Goal: Transaction & Acquisition: Purchase product/service

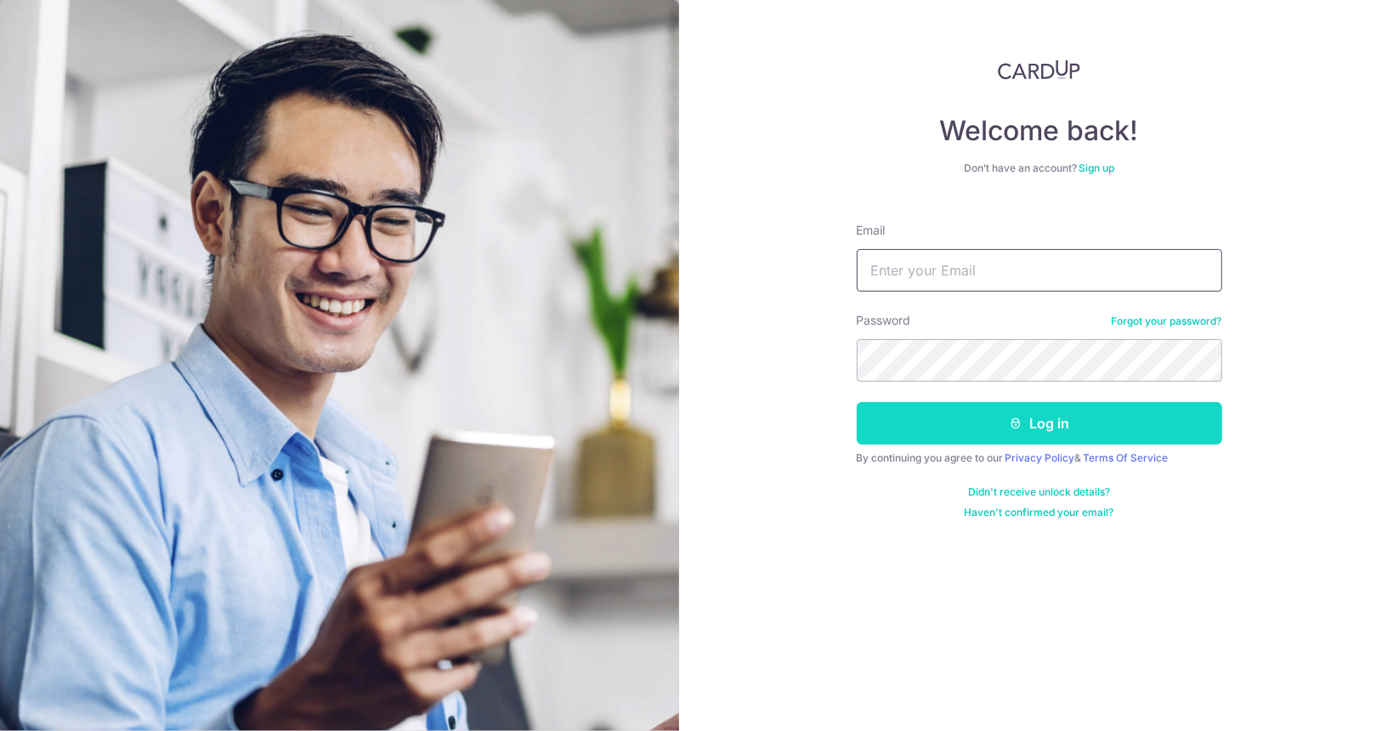
type input "[EMAIL_ADDRESS][DOMAIN_NAME]"
click at [972, 424] on button "Log in" at bounding box center [1039, 423] width 365 height 42
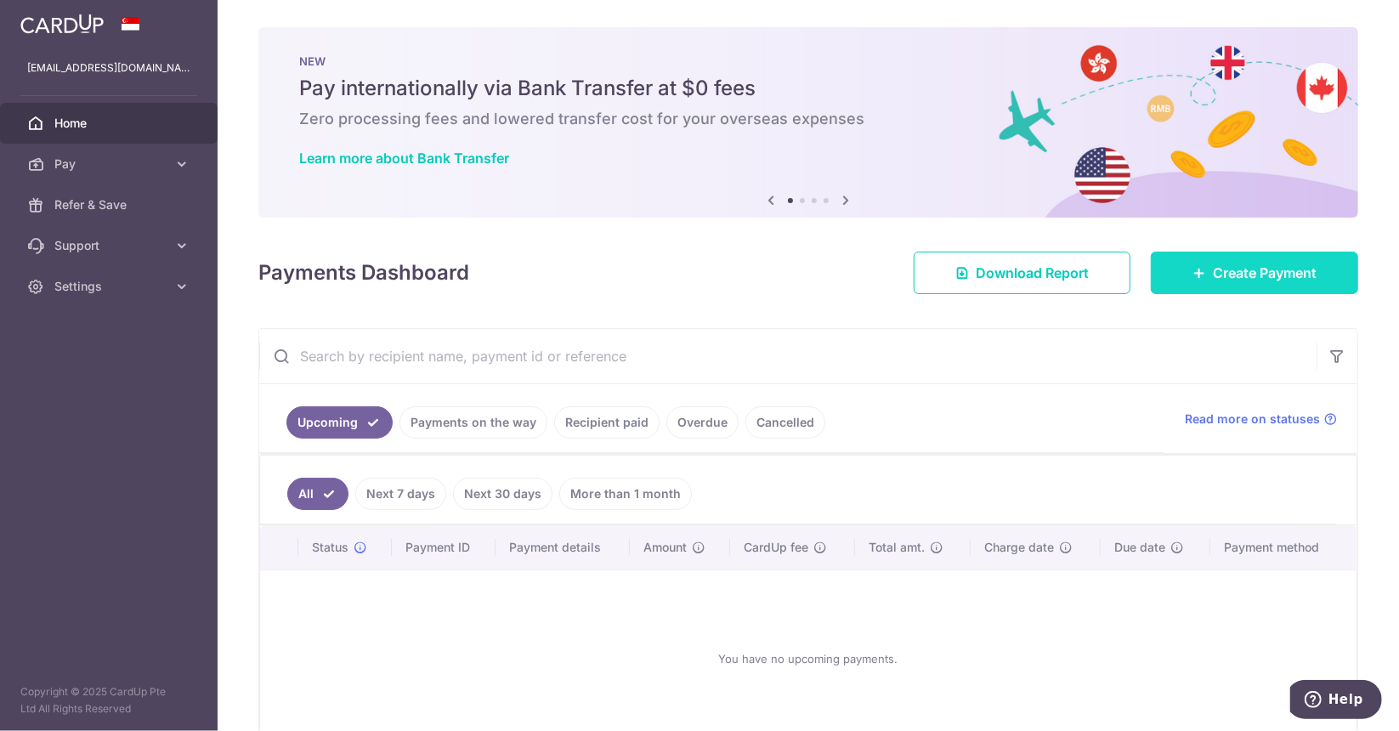
click at [1182, 263] on link "Create Payment" at bounding box center [1254, 273] width 207 height 42
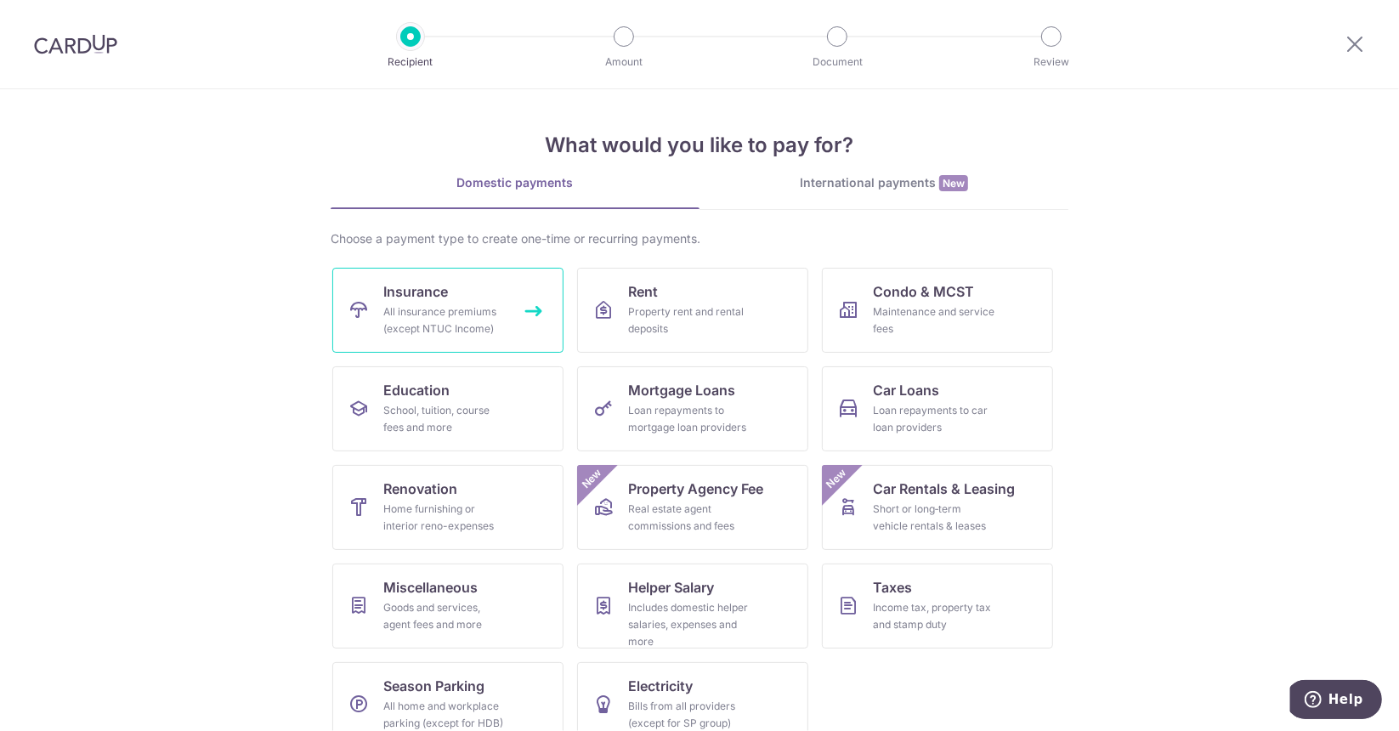
scroll to position [29, 0]
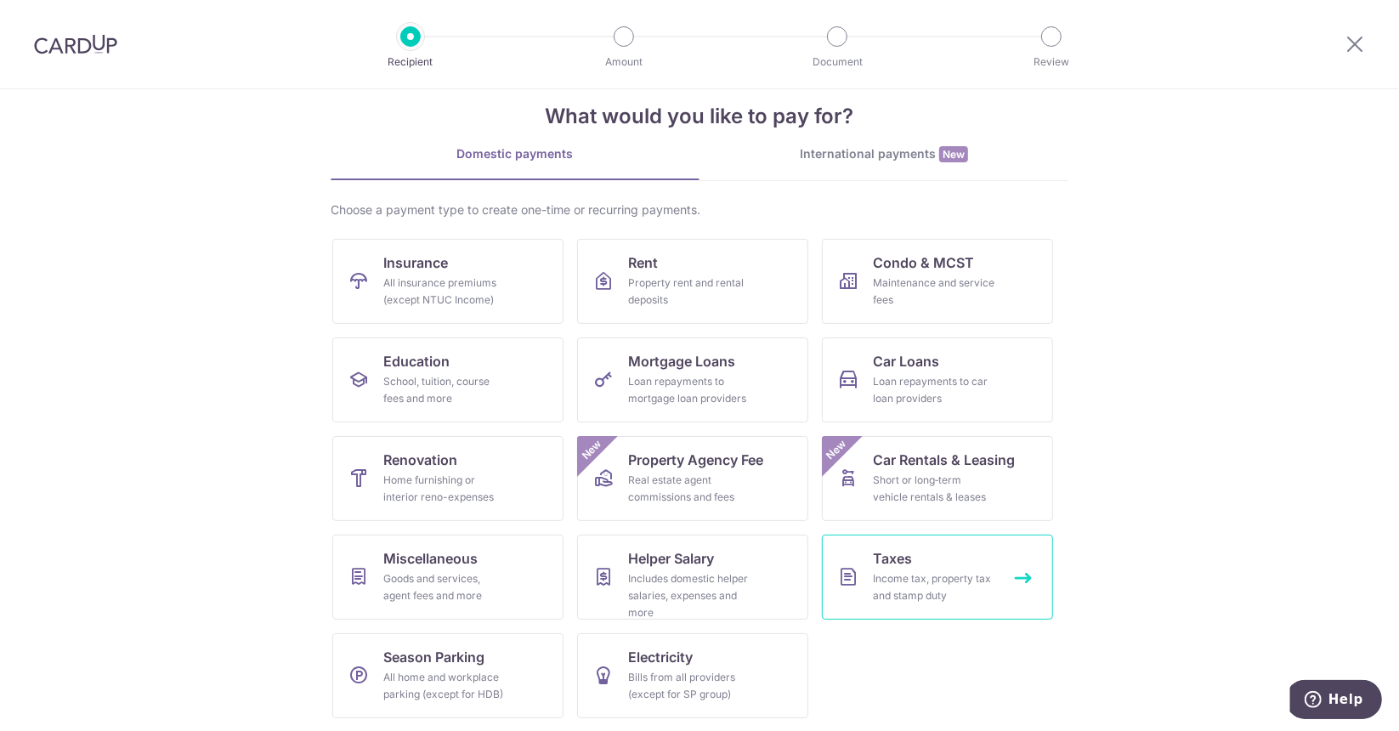
click at [867, 572] on link "Taxes Income tax, property tax and stamp duty" at bounding box center [937, 577] width 231 height 85
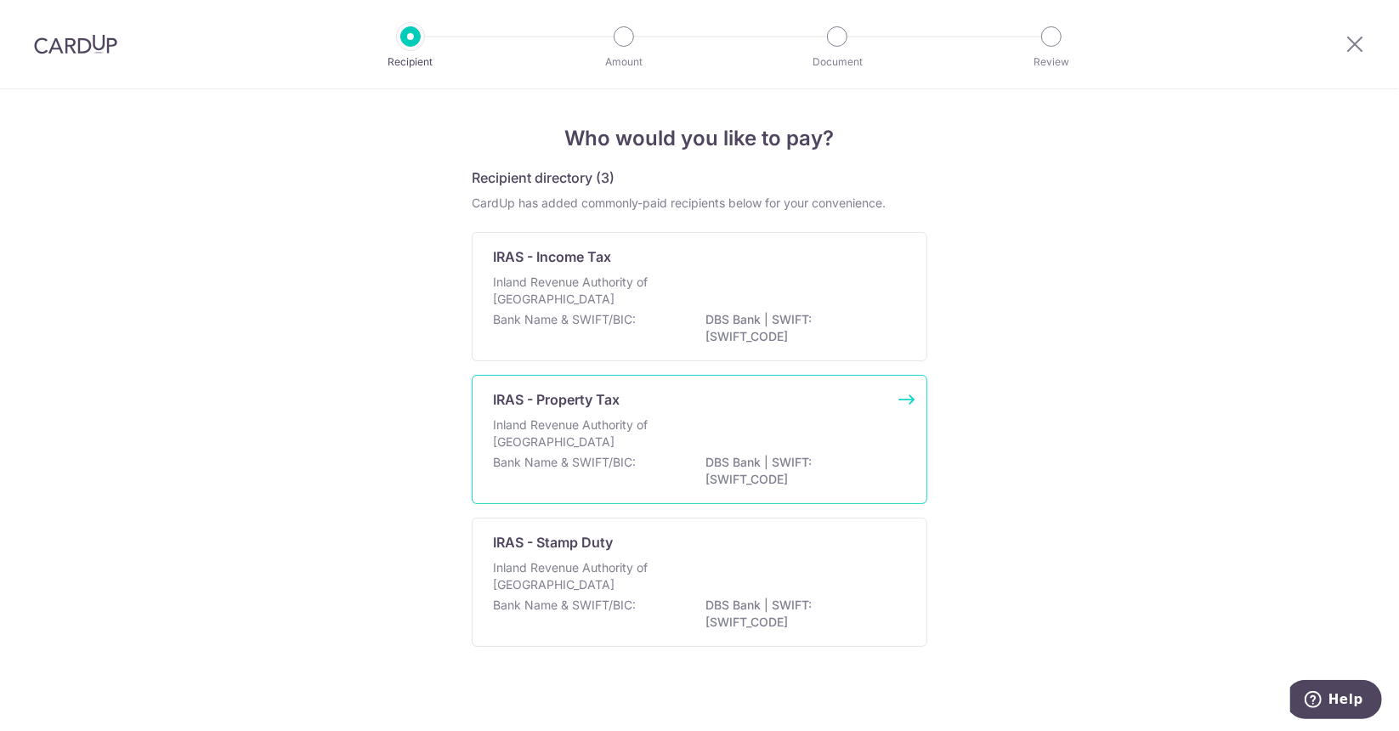
click at [779, 458] on p "DBS Bank | SWIFT: DBSSSGSGXXX" at bounding box center [800, 471] width 190 height 34
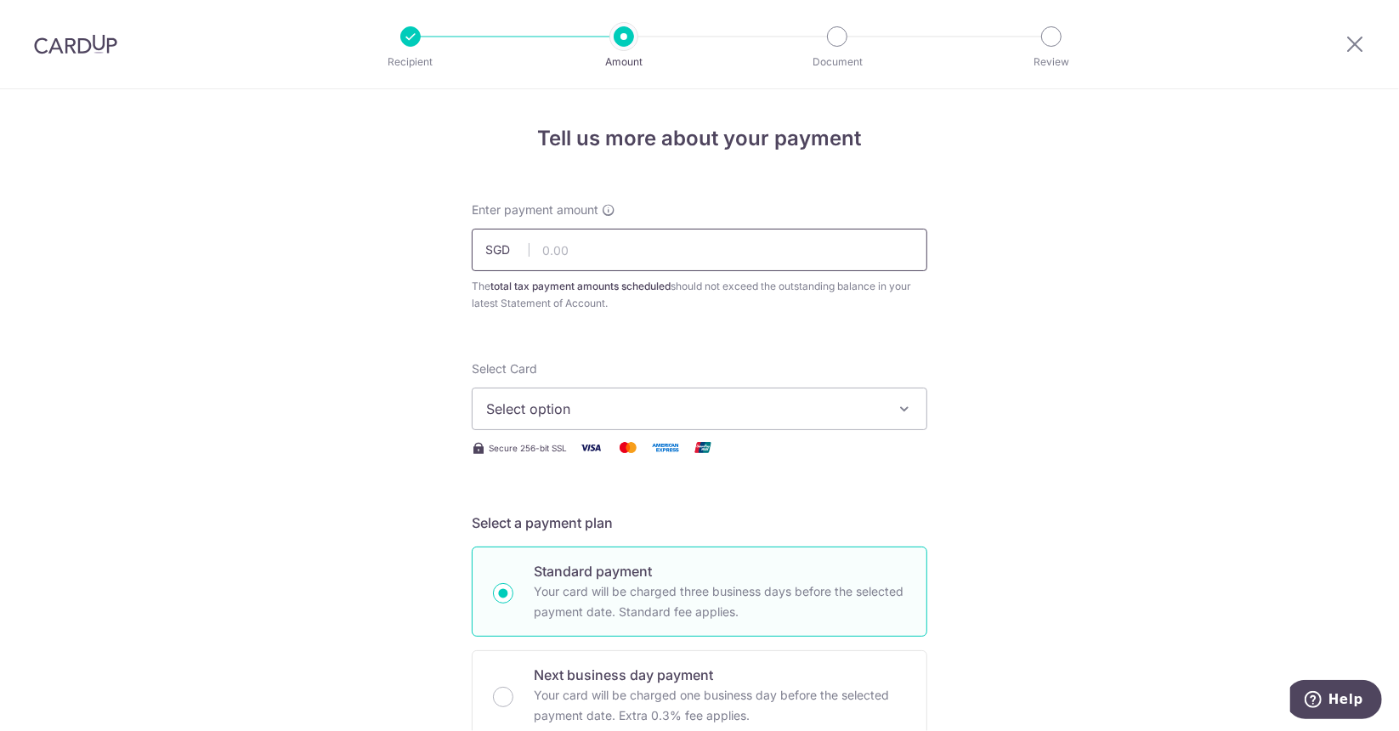
click at [566, 266] on input "text" at bounding box center [700, 250] width 456 height 42
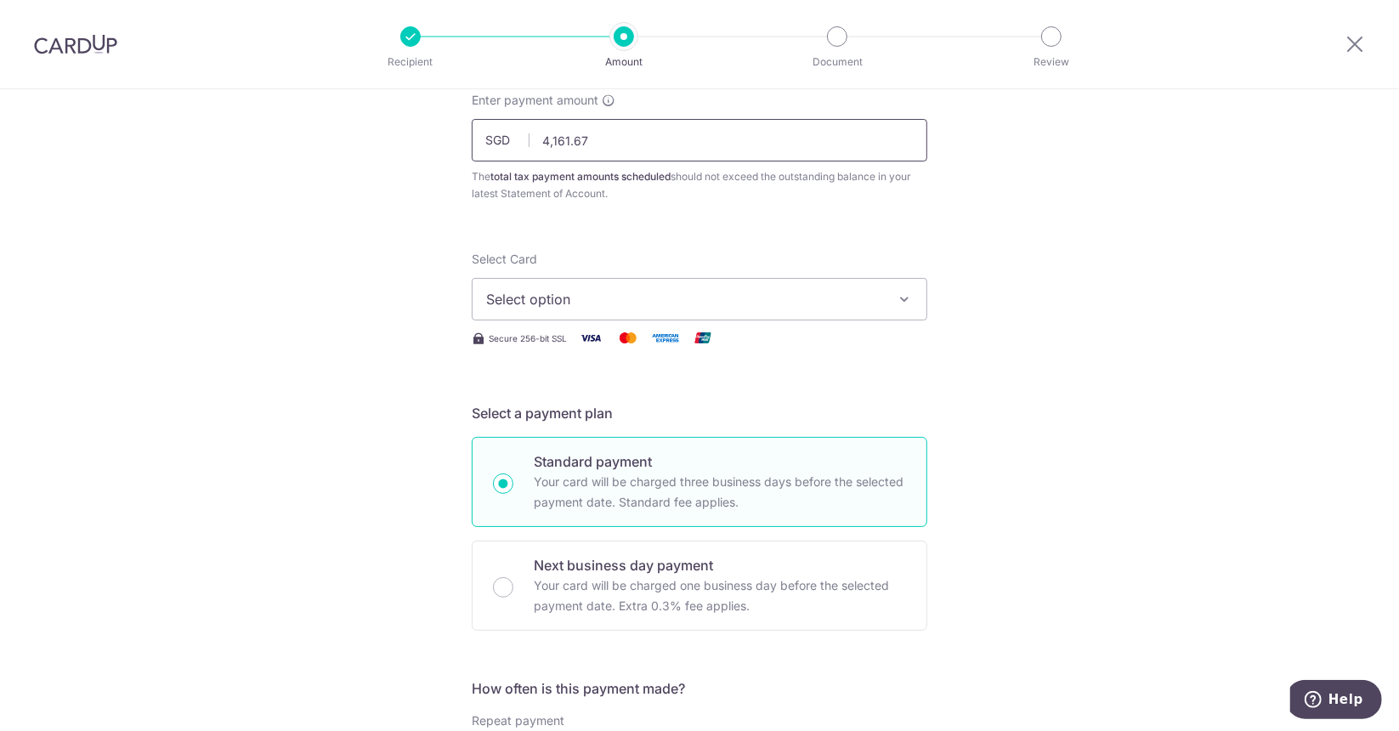
scroll to position [131, 0]
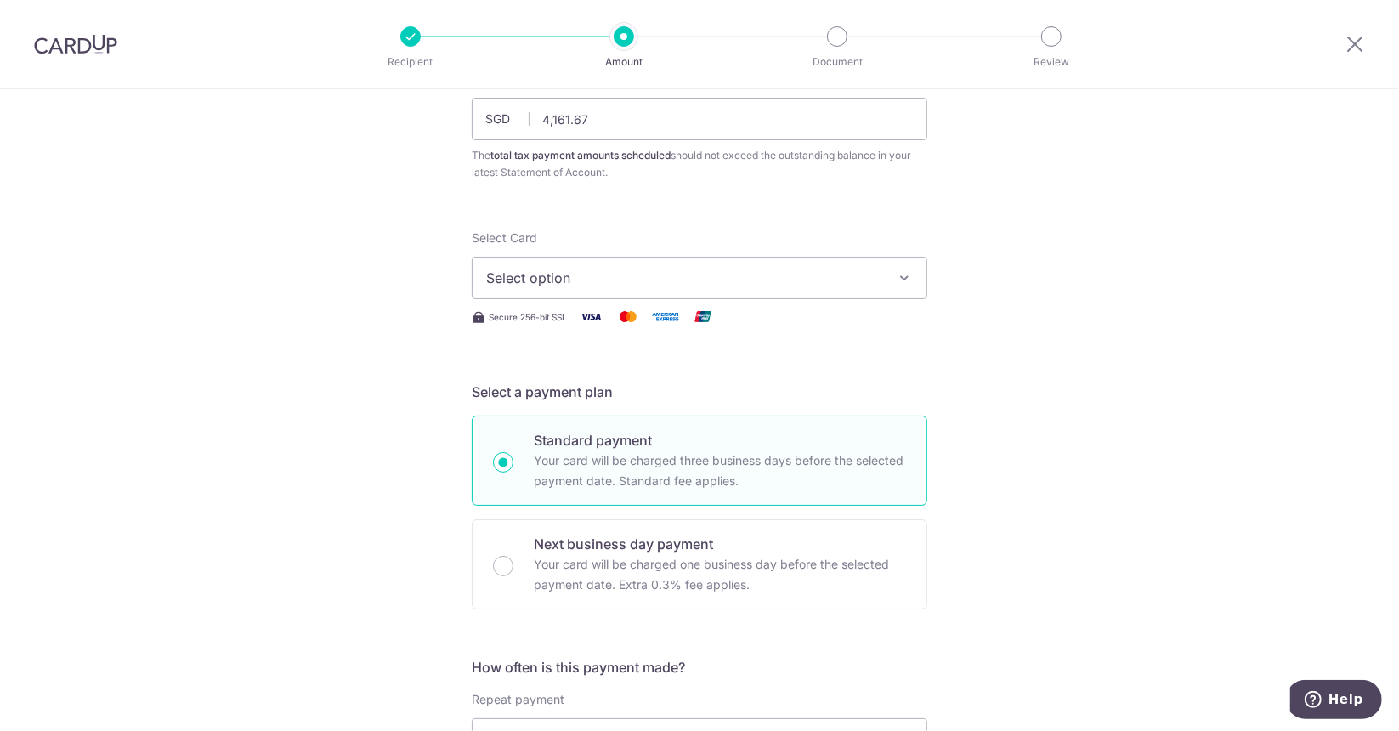
type input "4,161.67"
click at [564, 285] on span "Select option" at bounding box center [684, 278] width 396 height 20
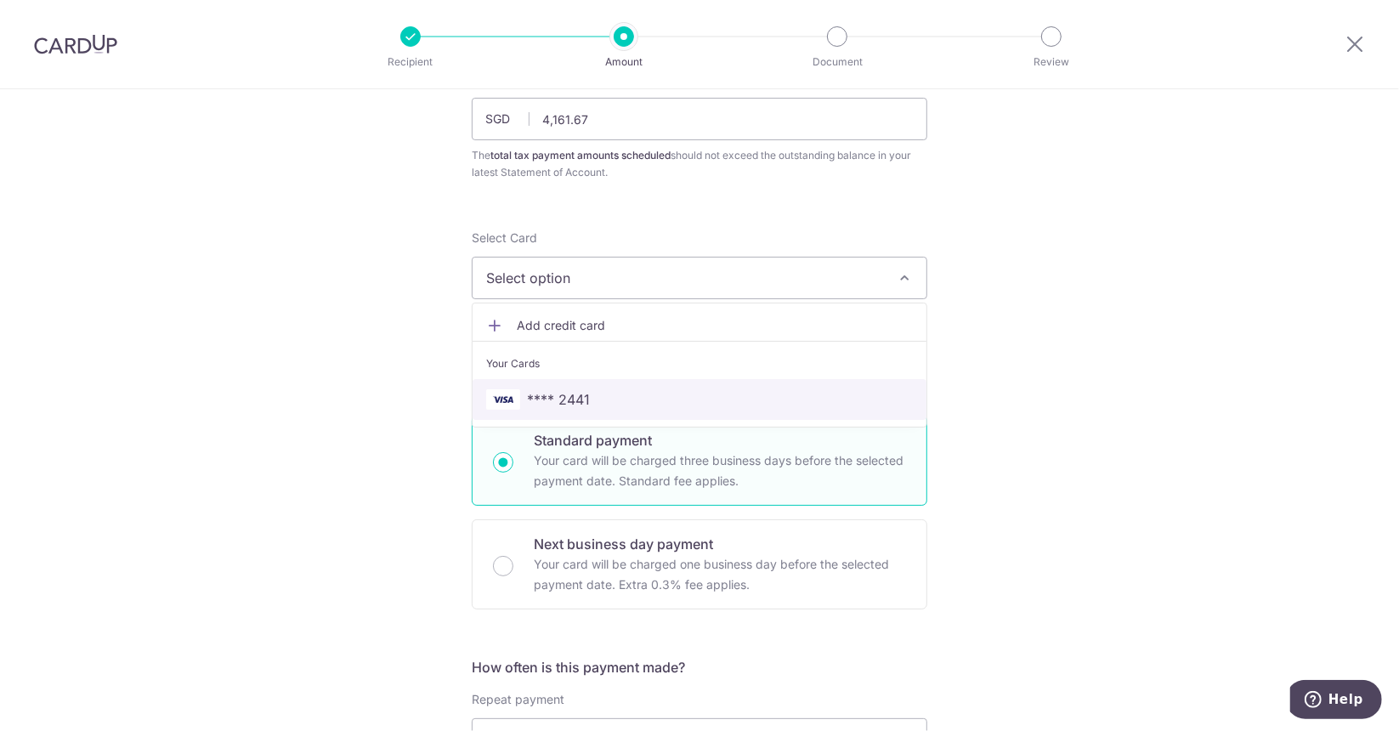
click at [575, 396] on span "**** 2441" at bounding box center [558, 399] width 63 height 20
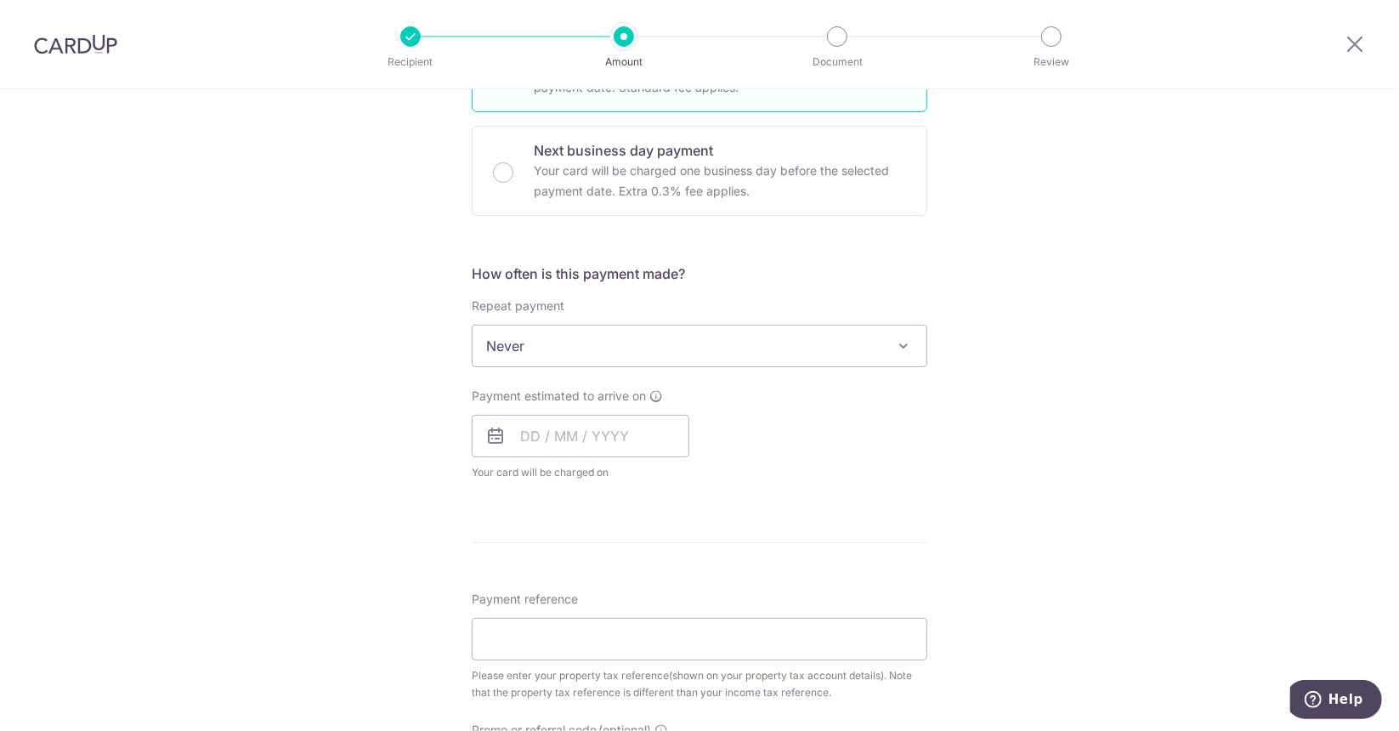
scroll to position [530, 0]
click at [569, 335] on span "Never" at bounding box center [700, 340] width 454 height 41
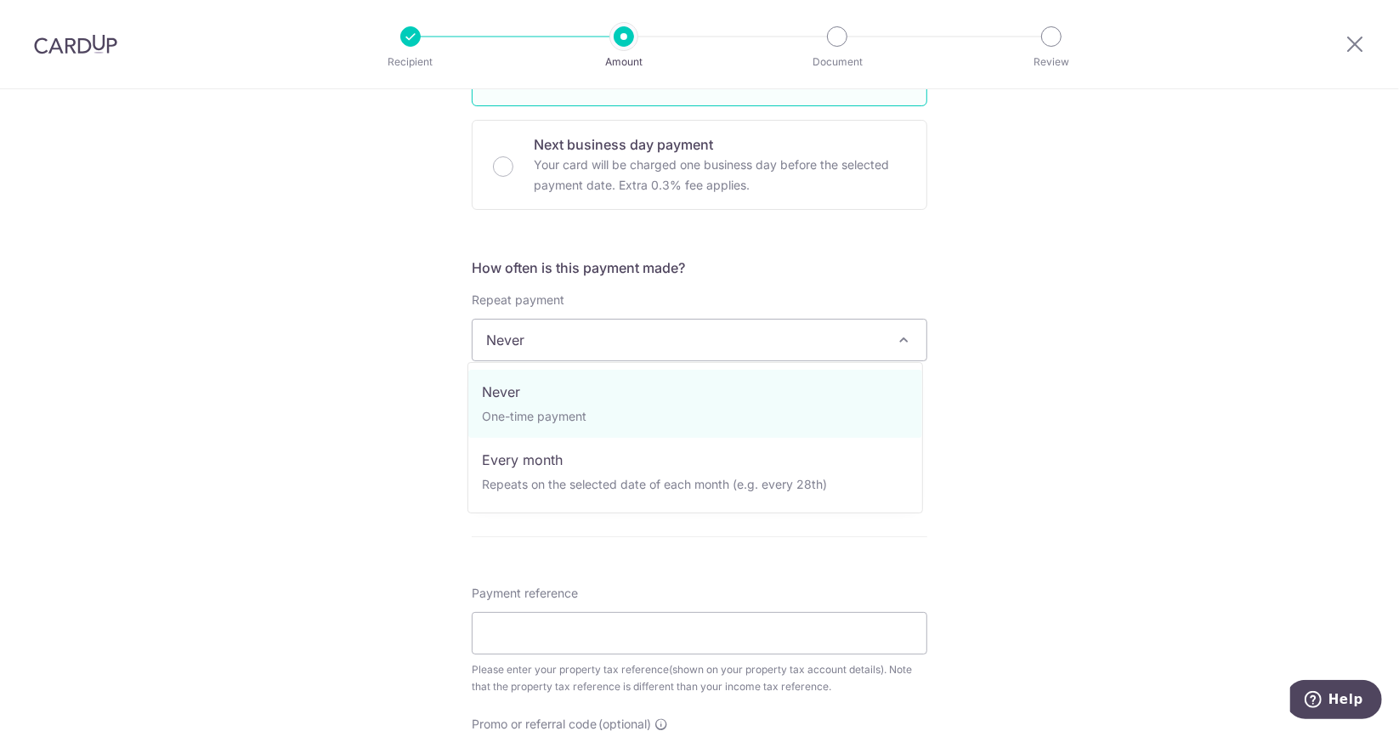
click at [419, 371] on div "Tell us more about your payment Enter payment amount SGD 4,161.67 4161.67 The t…" at bounding box center [699, 348] width 1399 height 1578
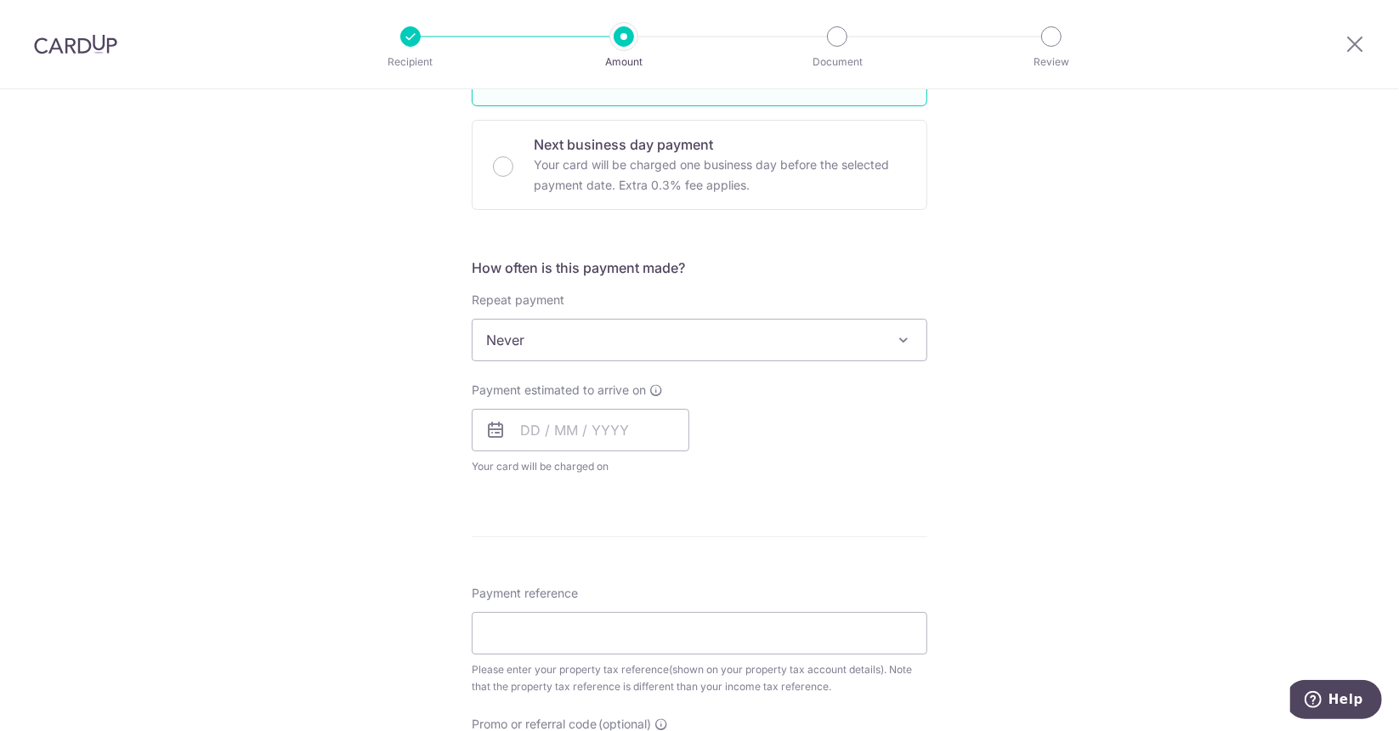
scroll to position [647, 0]
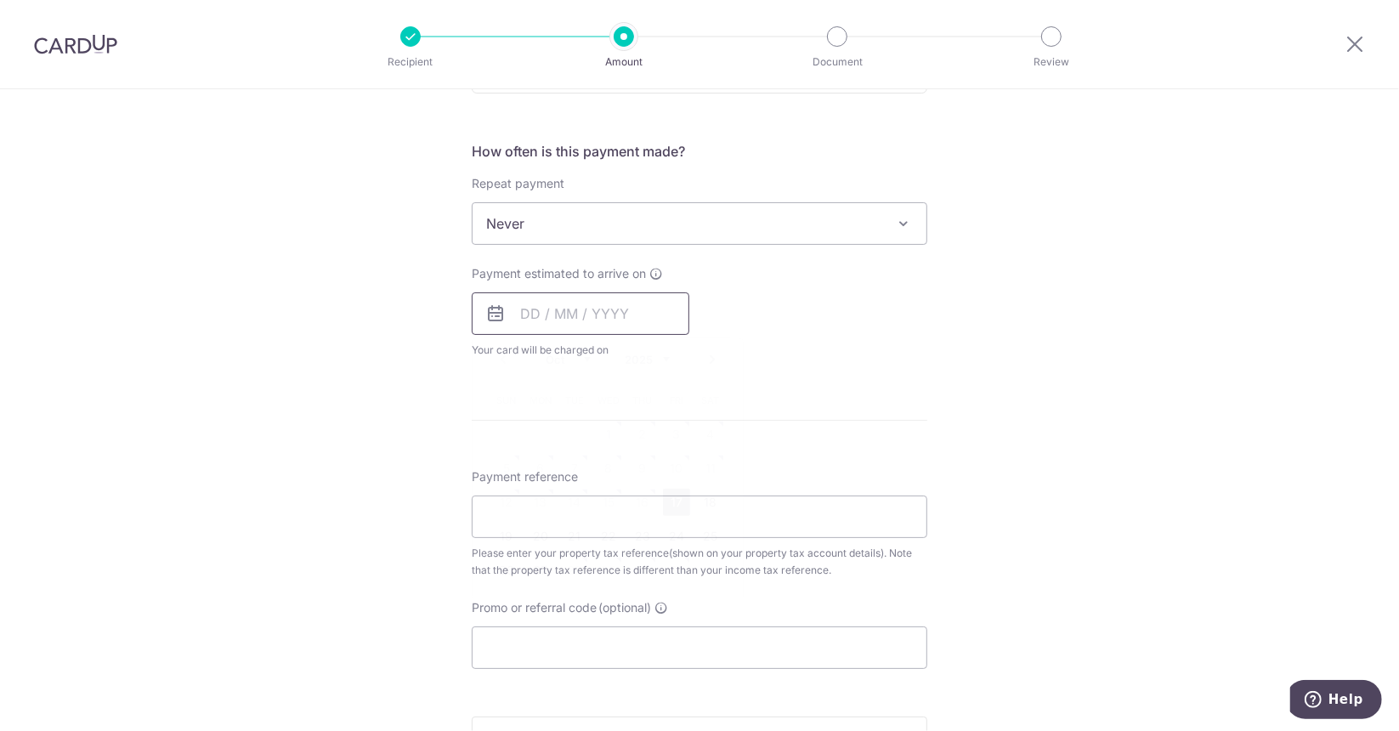
click at [562, 311] on input "text" at bounding box center [581, 313] width 218 height 42
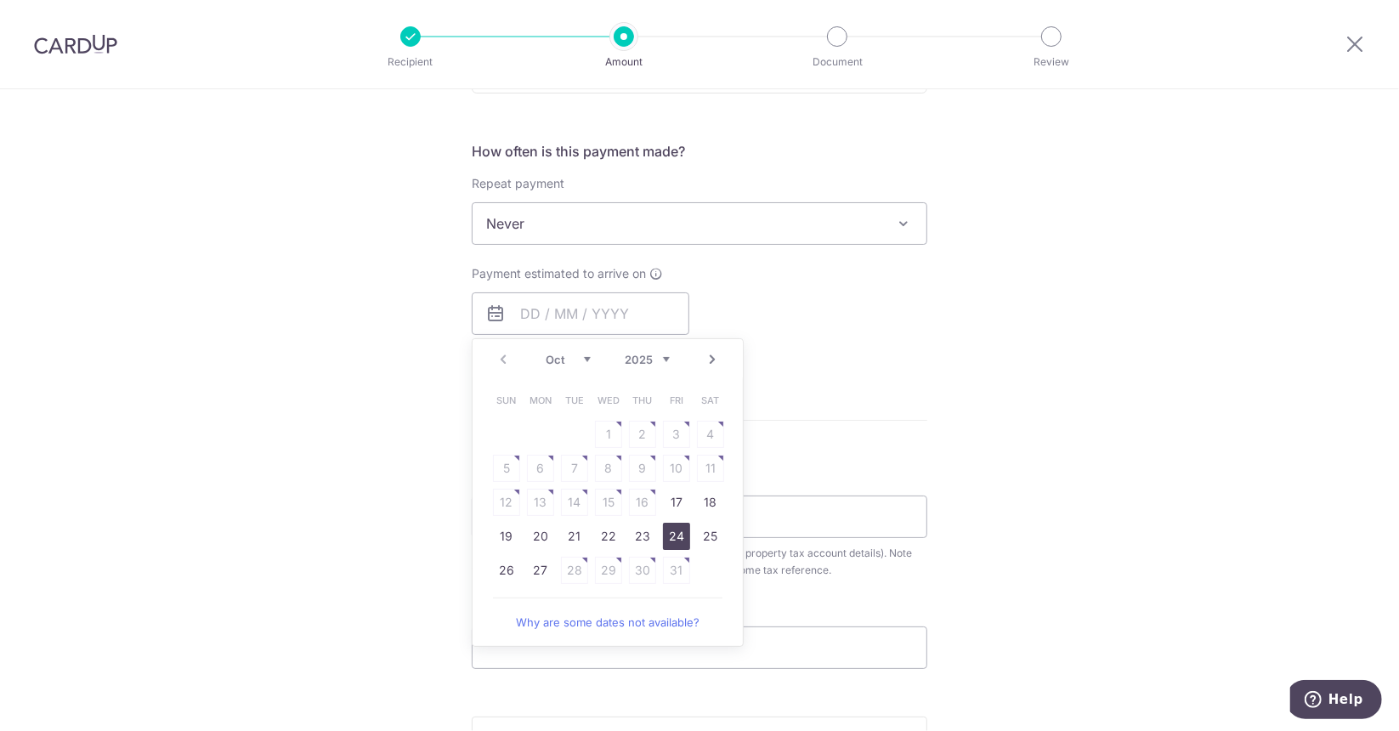
click at [673, 530] on link "24" at bounding box center [676, 536] width 27 height 27
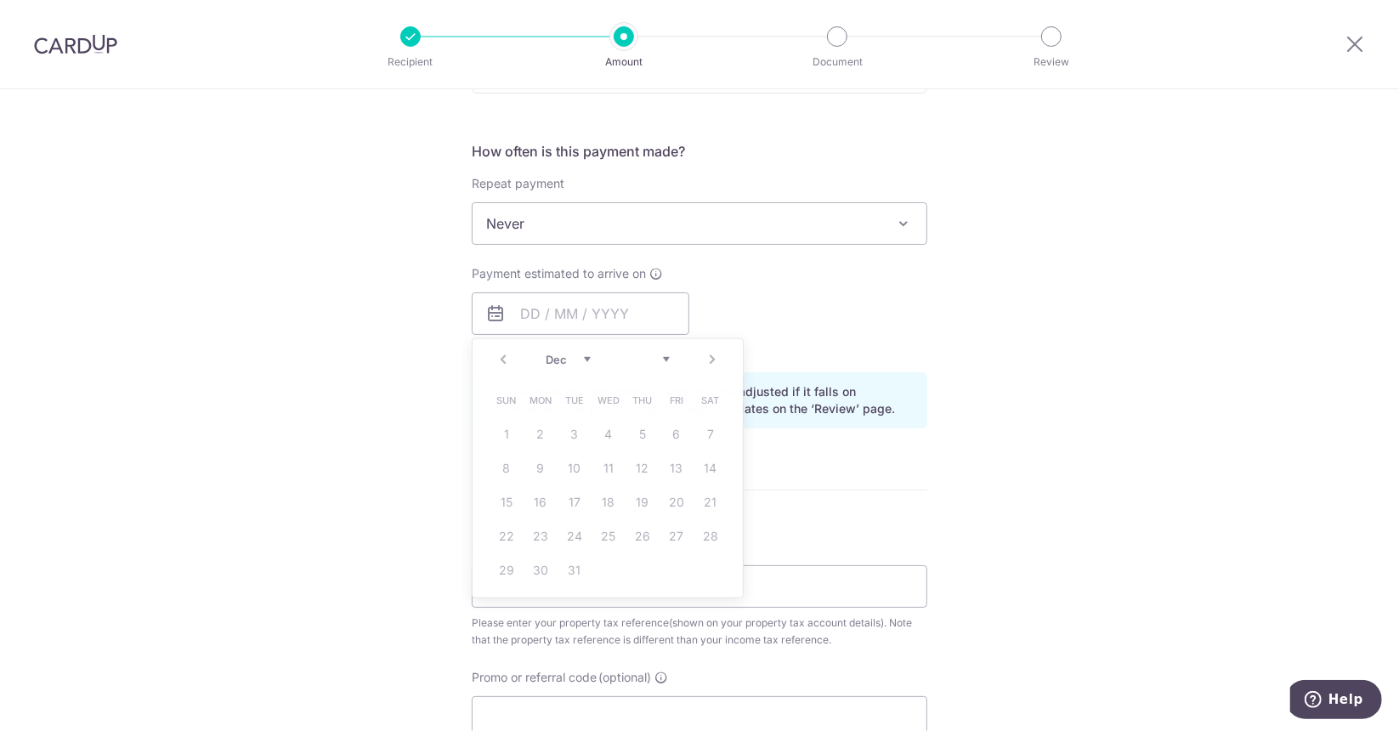
type input "[DATE]"
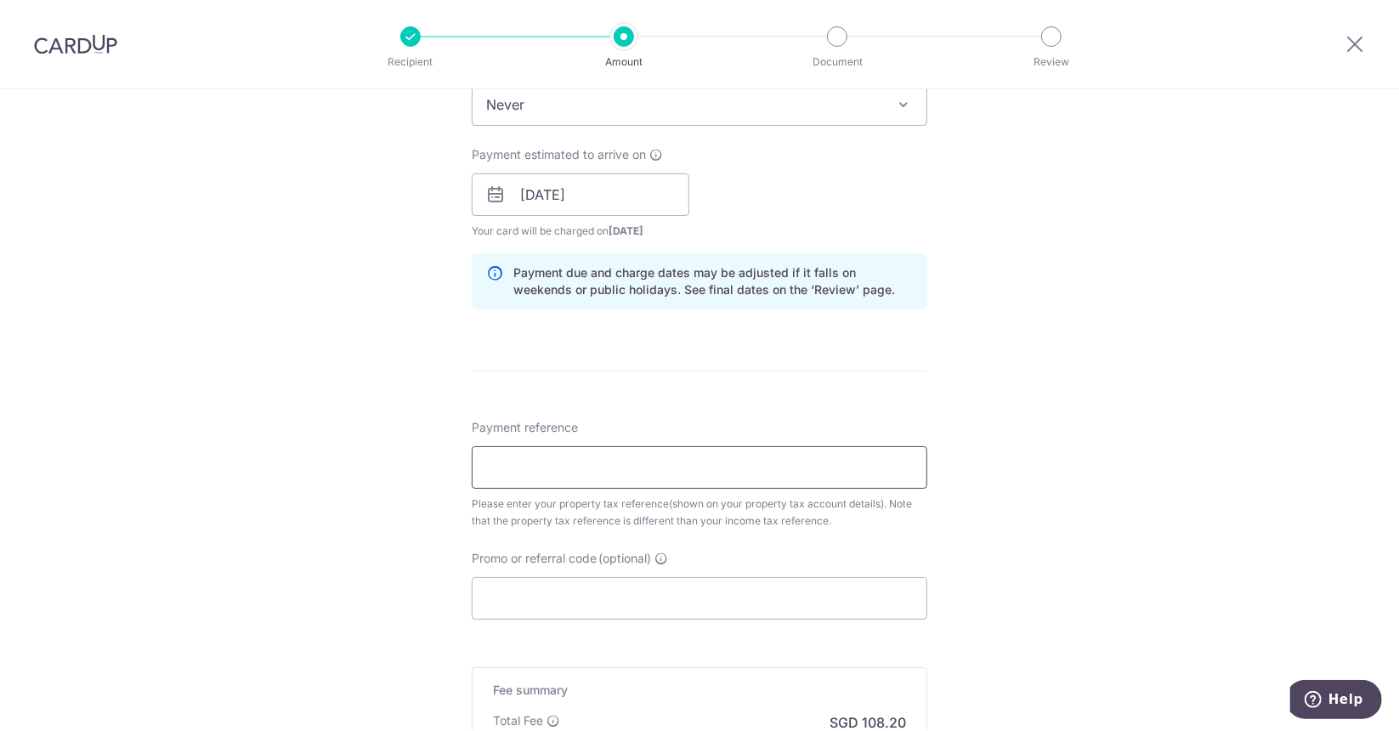
scroll to position [973, 0]
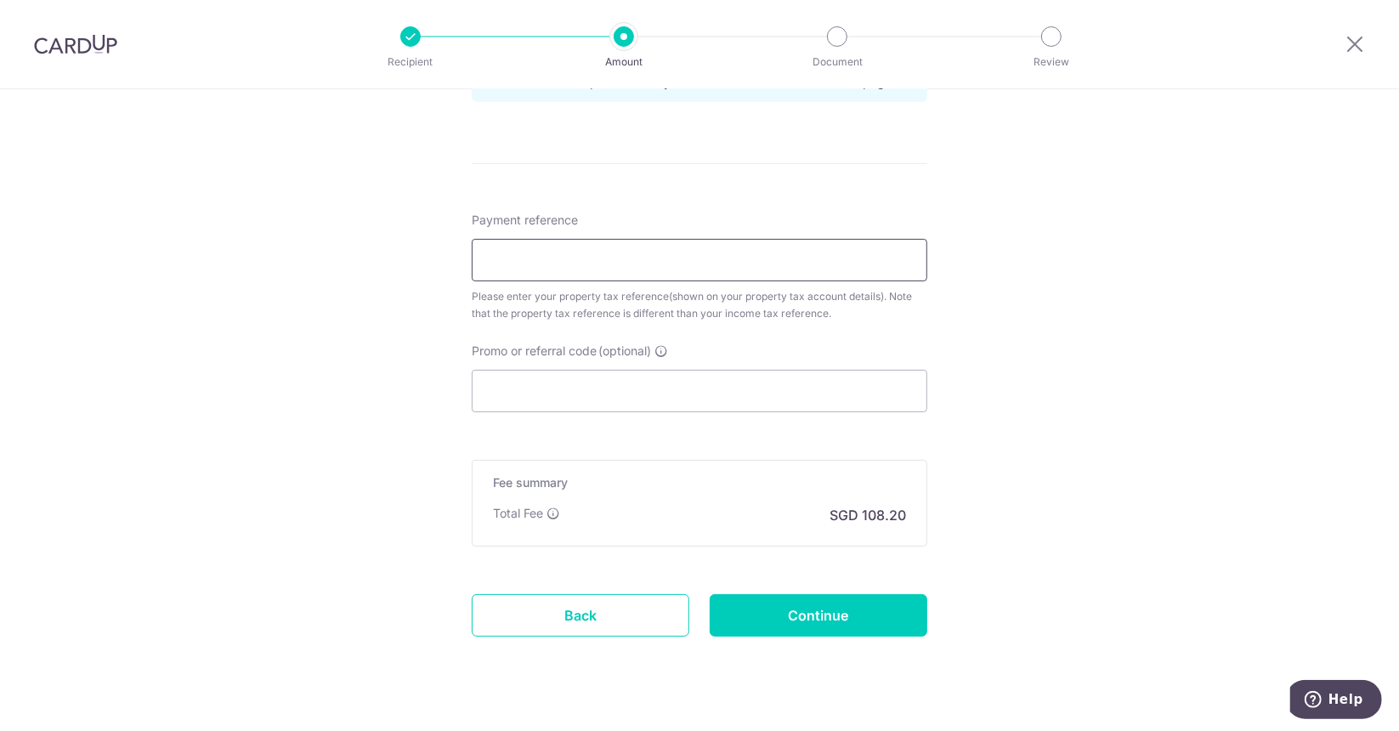
click at [563, 272] on input "Payment reference" at bounding box center [700, 260] width 456 height 42
paste input "5449281P"
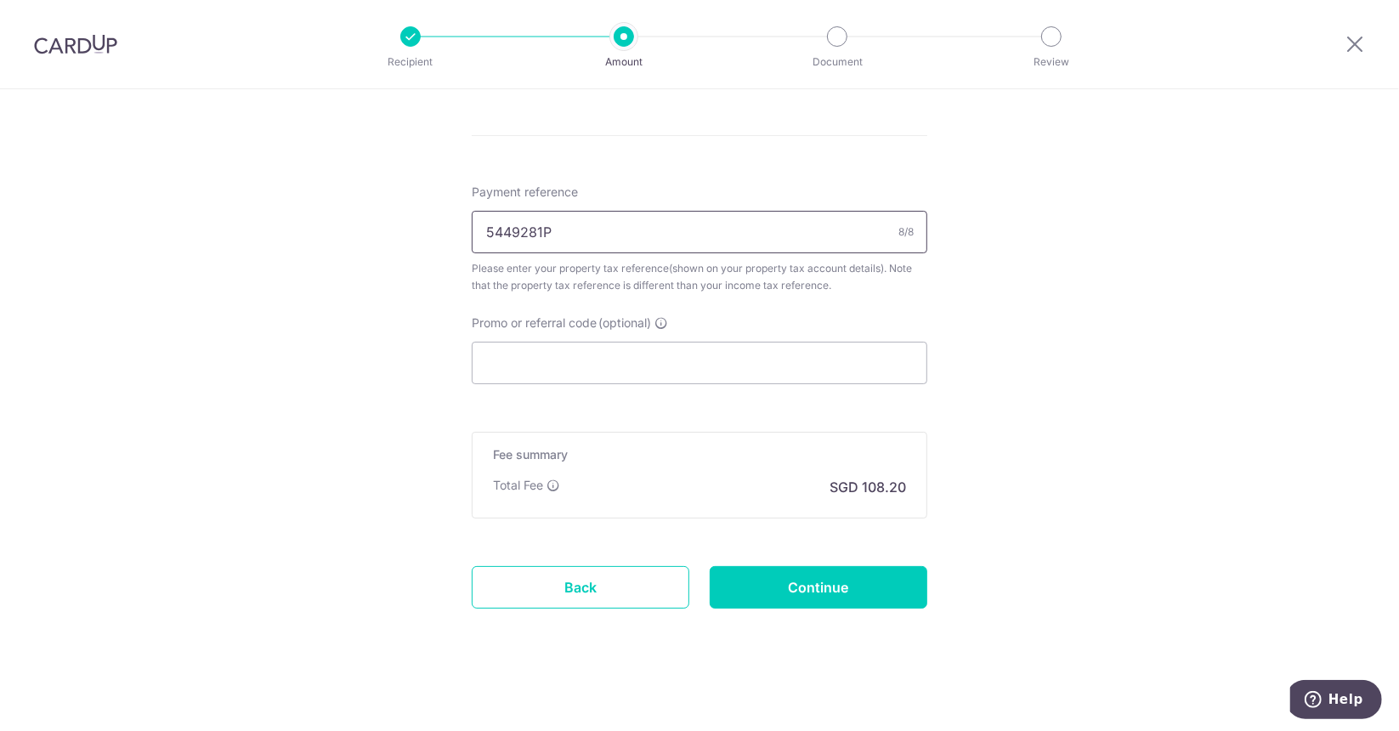
type input "5449281P"
click at [582, 337] on div "Promo or referral code (optional) The discounted fee will be shown on the revie…" at bounding box center [700, 349] width 456 height 70
click at [603, 361] on input "Promo or referral code (optional)" at bounding box center [700, 363] width 456 height 42
paste input "VTAX25ONE"
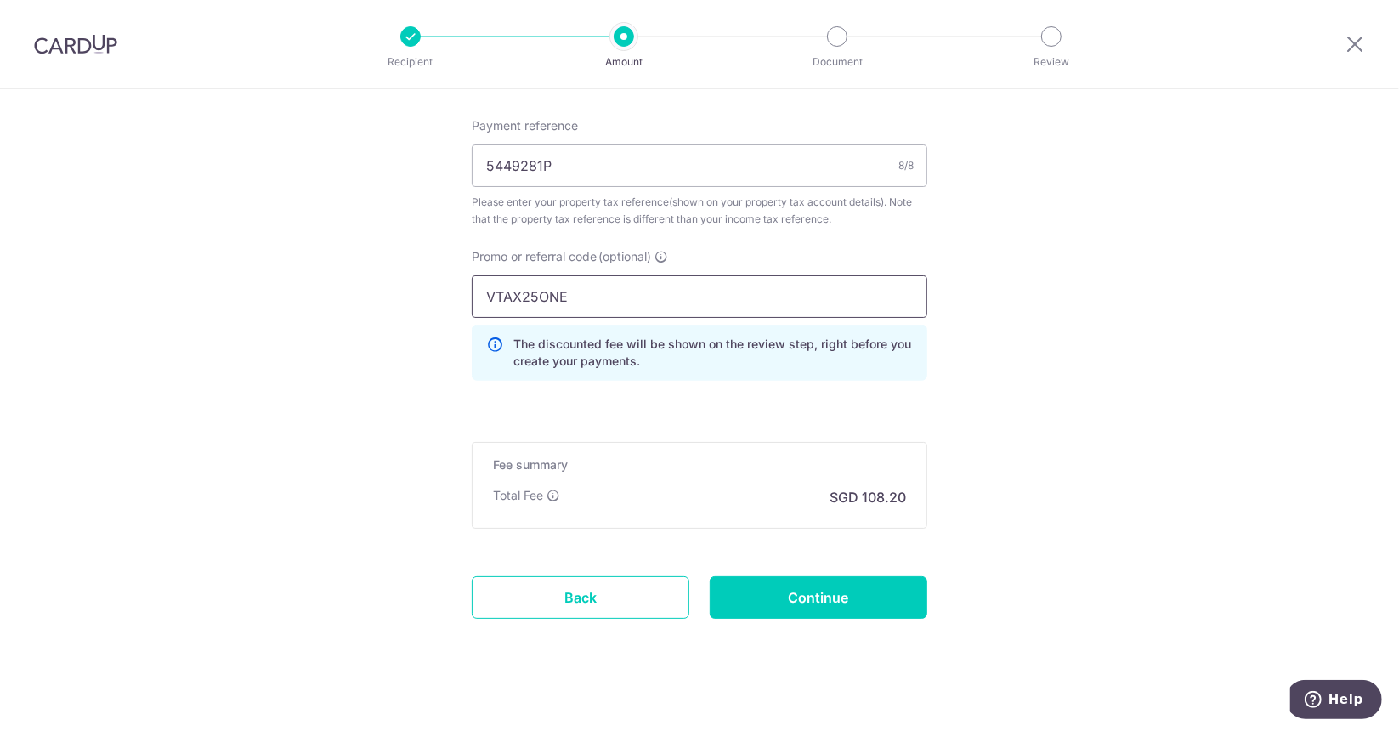
scroll to position [1077, 0]
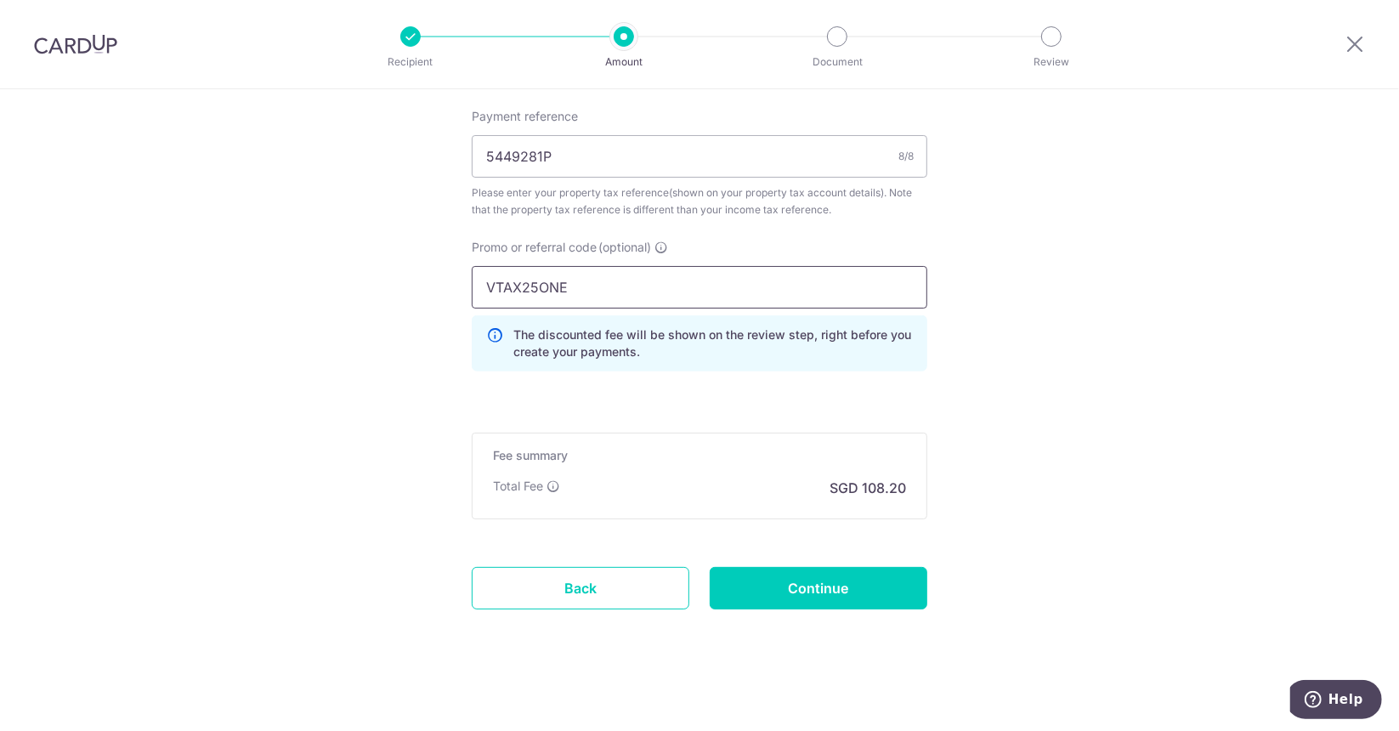
click at [650, 303] on input "VTAX25ONE" at bounding box center [700, 287] width 456 height 42
type input "\"
click at [558, 292] on input "\" at bounding box center [700, 287] width 456 height 42
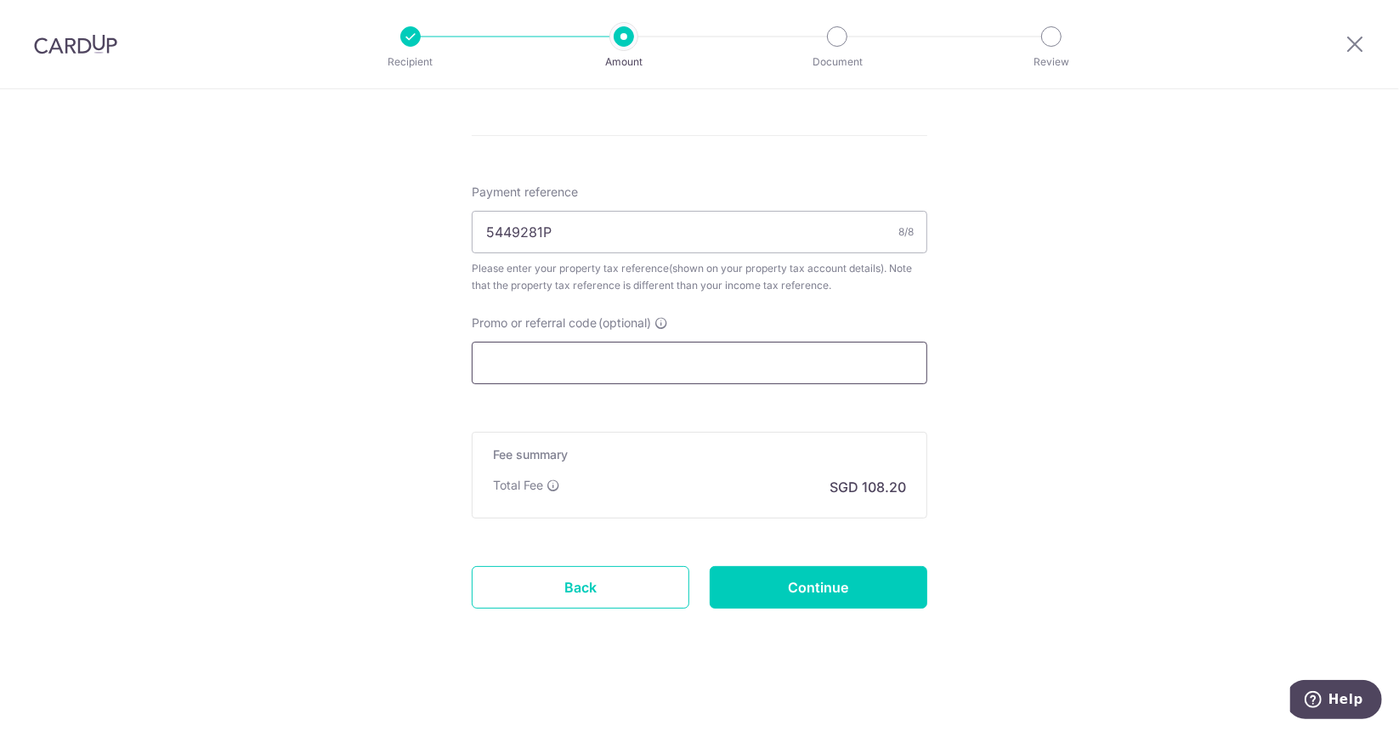
click at [582, 373] on input "Promo or referral code (optional)" at bounding box center [700, 363] width 456 height 42
paste input "VTAX25ONE"
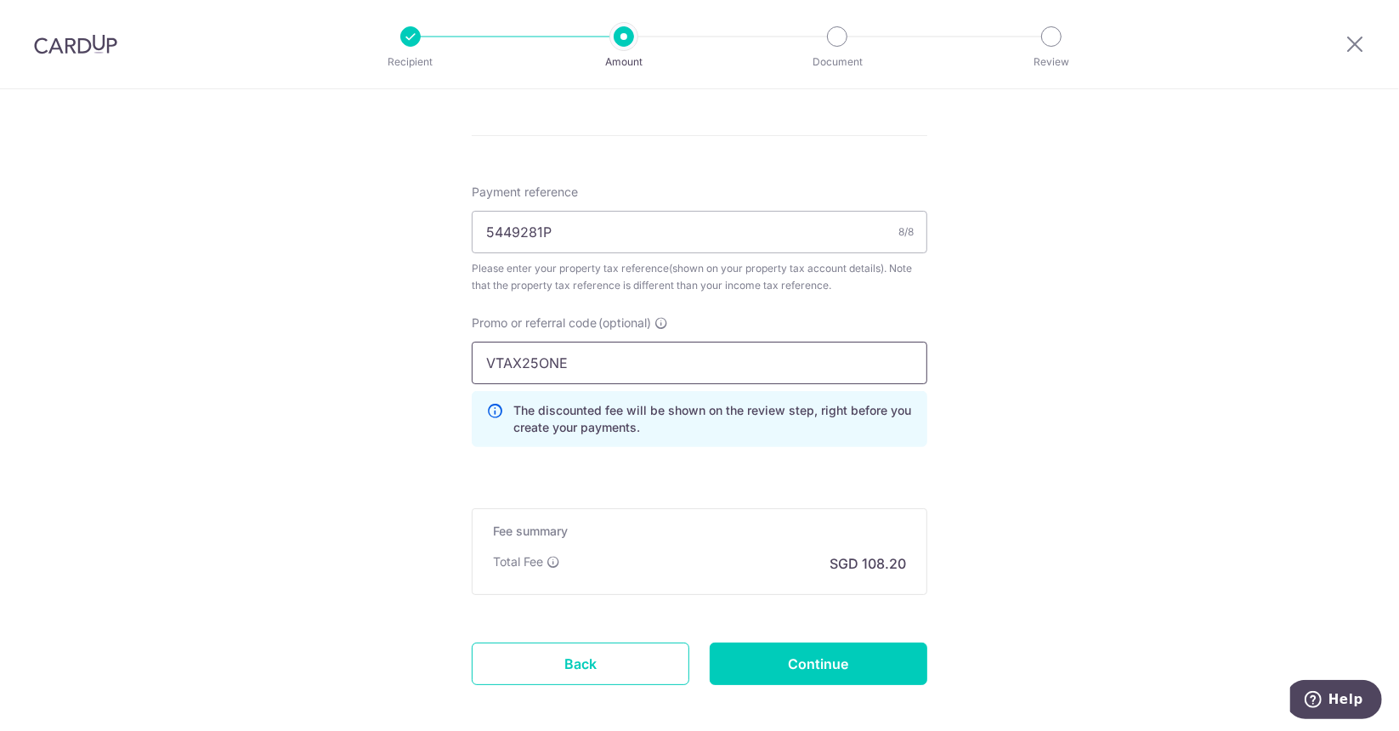
scroll to position [1077, 0]
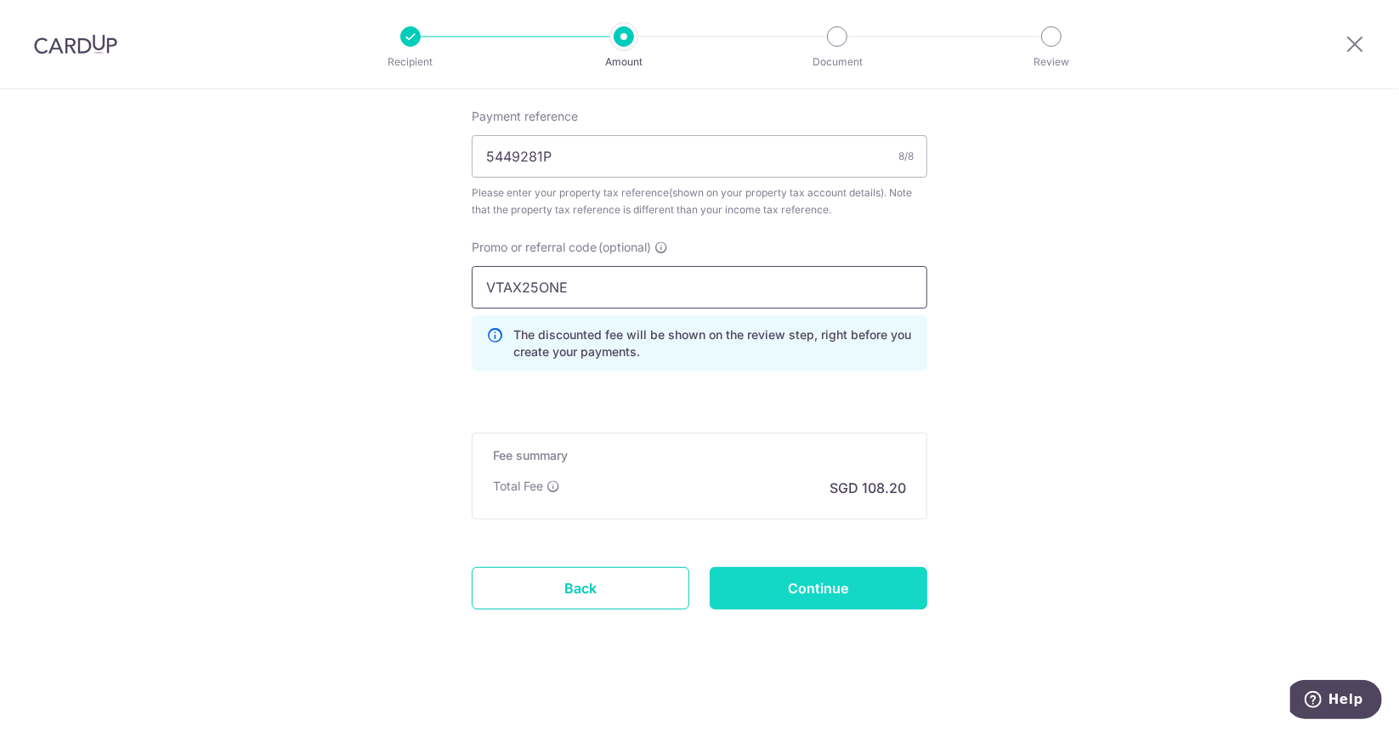
type input "VTAX25ONE"
click at [787, 581] on input "Continue" at bounding box center [819, 588] width 218 height 42
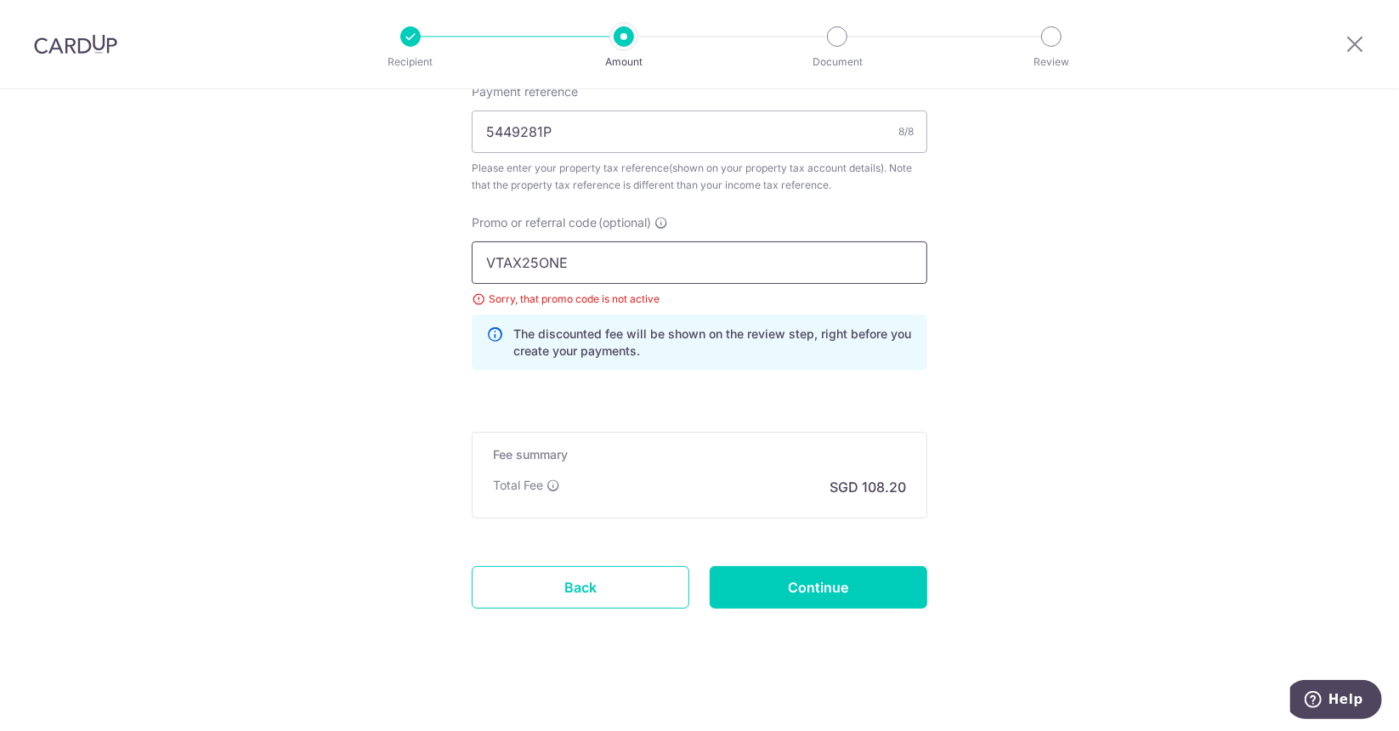
click at [756, 271] on input "VTAX25ONE" at bounding box center [700, 262] width 456 height 42
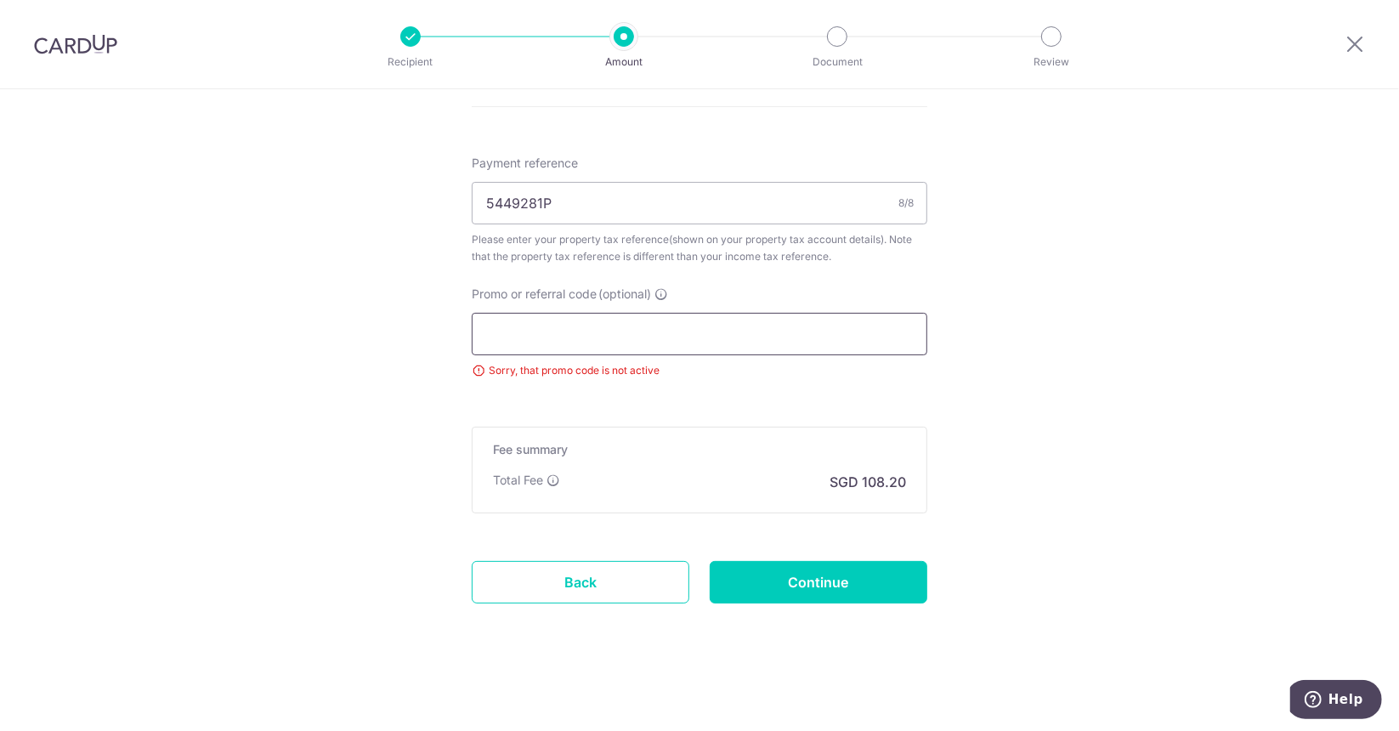
scroll to position [1025, 0]
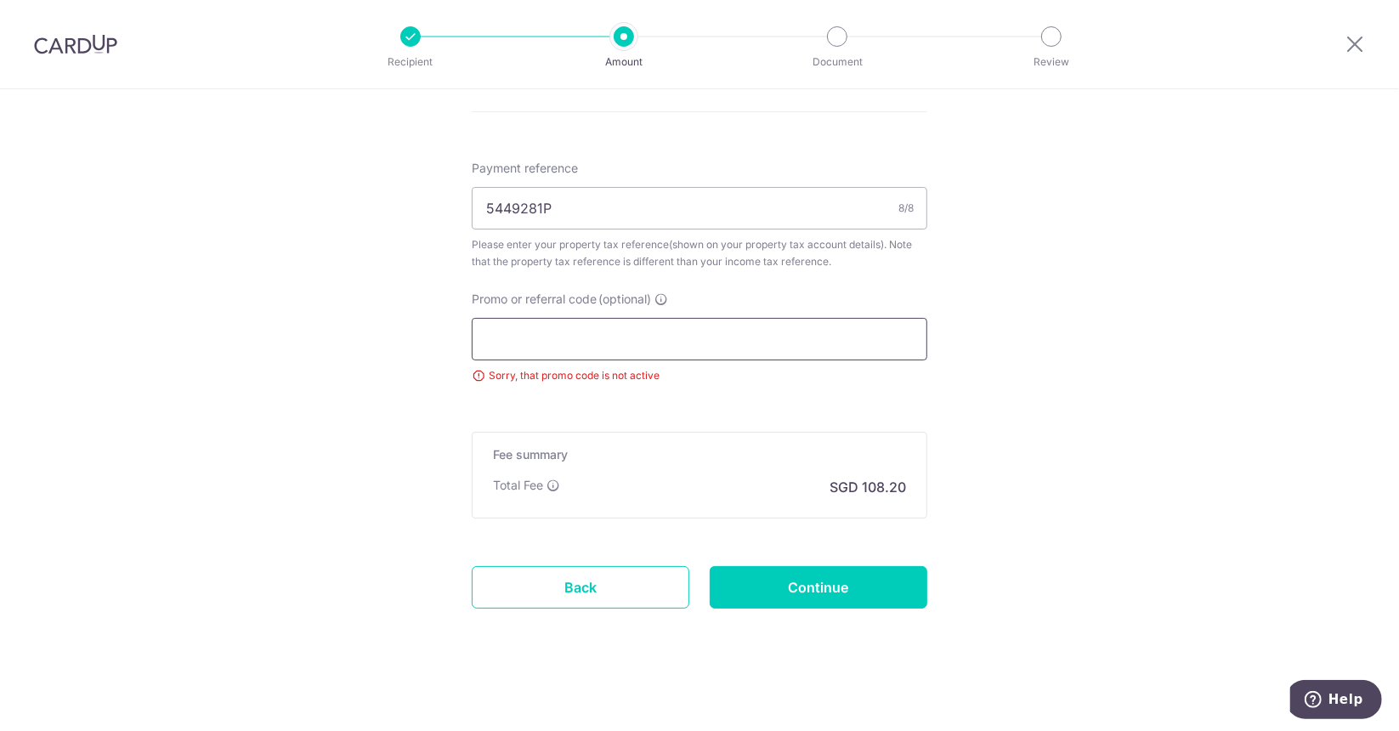
paste input "MCTAX25N"
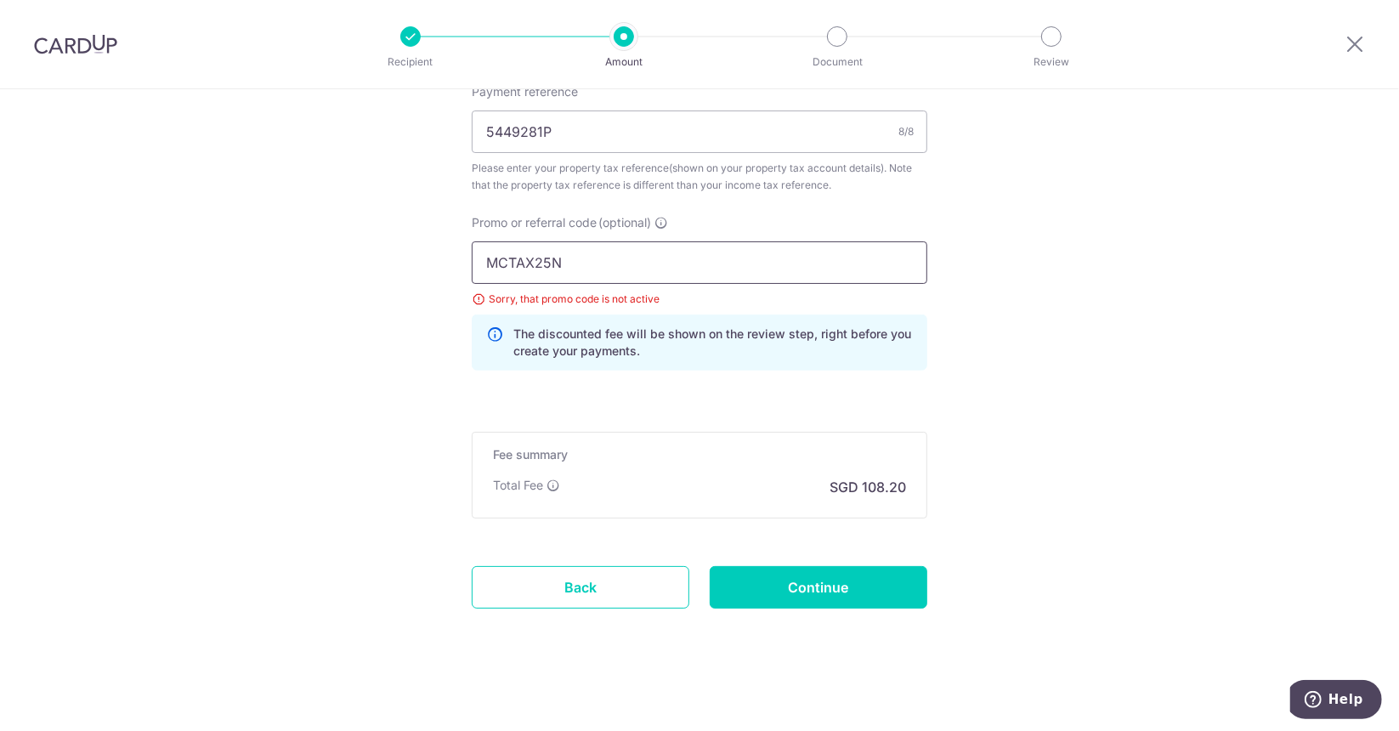
click button "Add Card" at bounding box center [0, 0] width 0 height 0
click at [612, 255] on input "MCTAX25N" at bounding box center [700, 262] width 456 height 42
click button "Add Card" at bounding box center [0, 0] width 0 height 0
drag, startPoint x: 583, startPoint y: 269, endPoint x: 341, endPoint y: 271, distance: 242.2
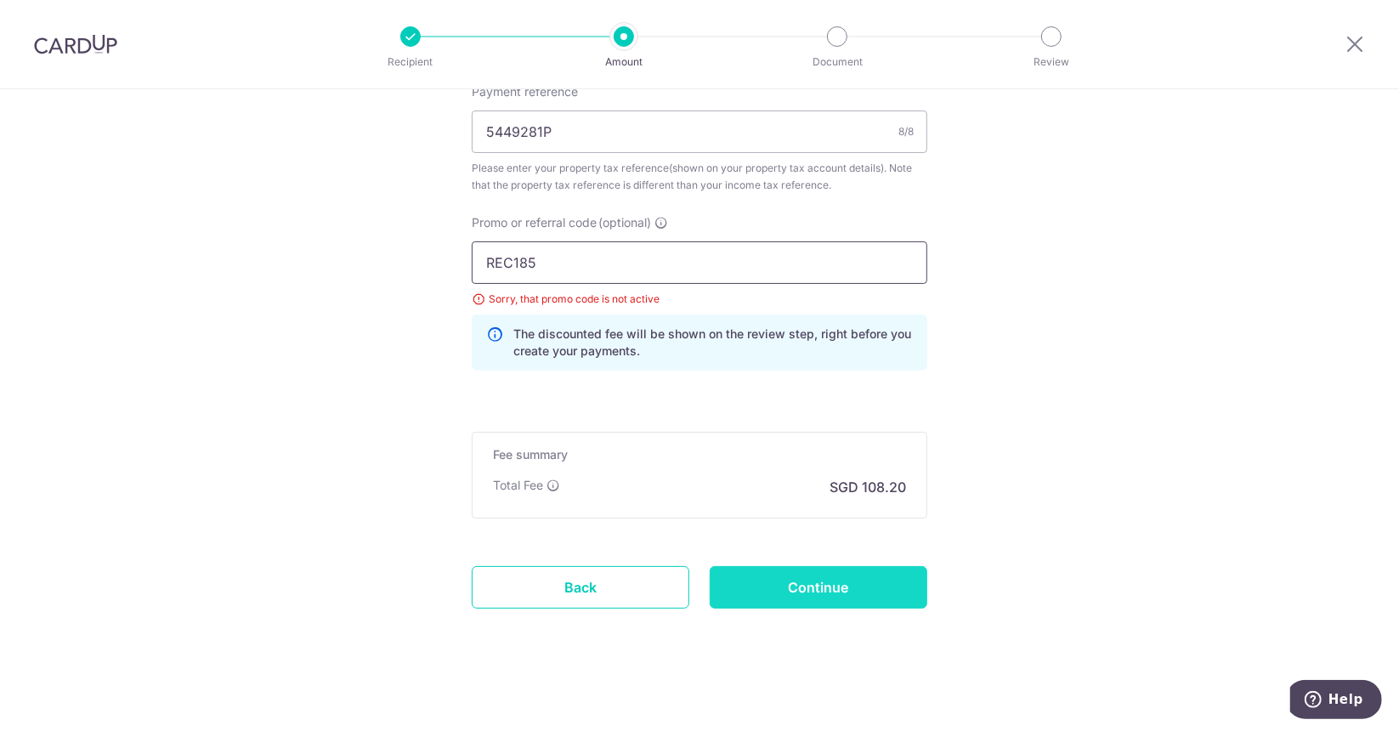
type input "REC185"
click at [792, 569] on input "Continue" at bounding box center [819, 587] width 218 height 42
click at [592, 209] on div "Payment reference 5449281P 8/8 Please enter your property tax reference(shown o…" at bounding box center [700, 233] width 456 height 301
drag, startPoint x: 582, startPoint y: 249, endPoint x: 419, endPoint y: 252, distance: 163.2
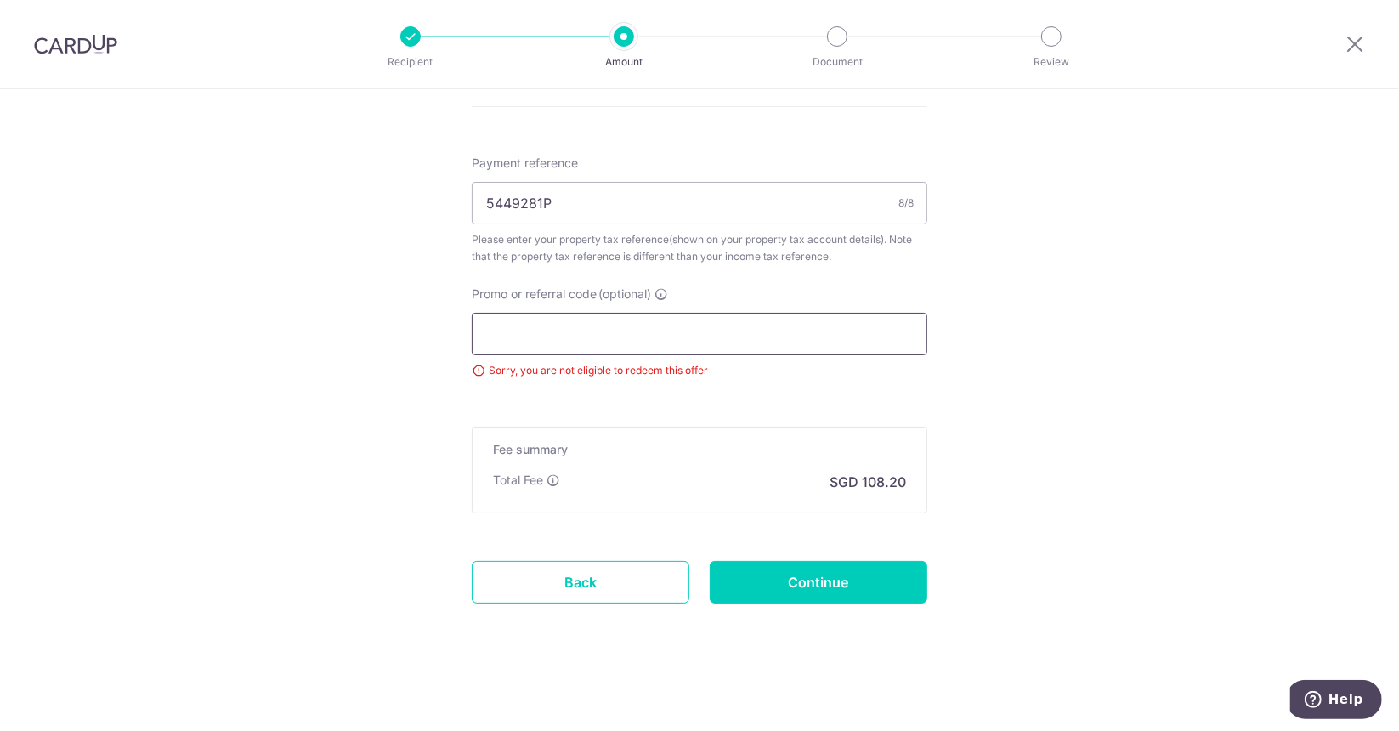
scroll to position [1025, 0]
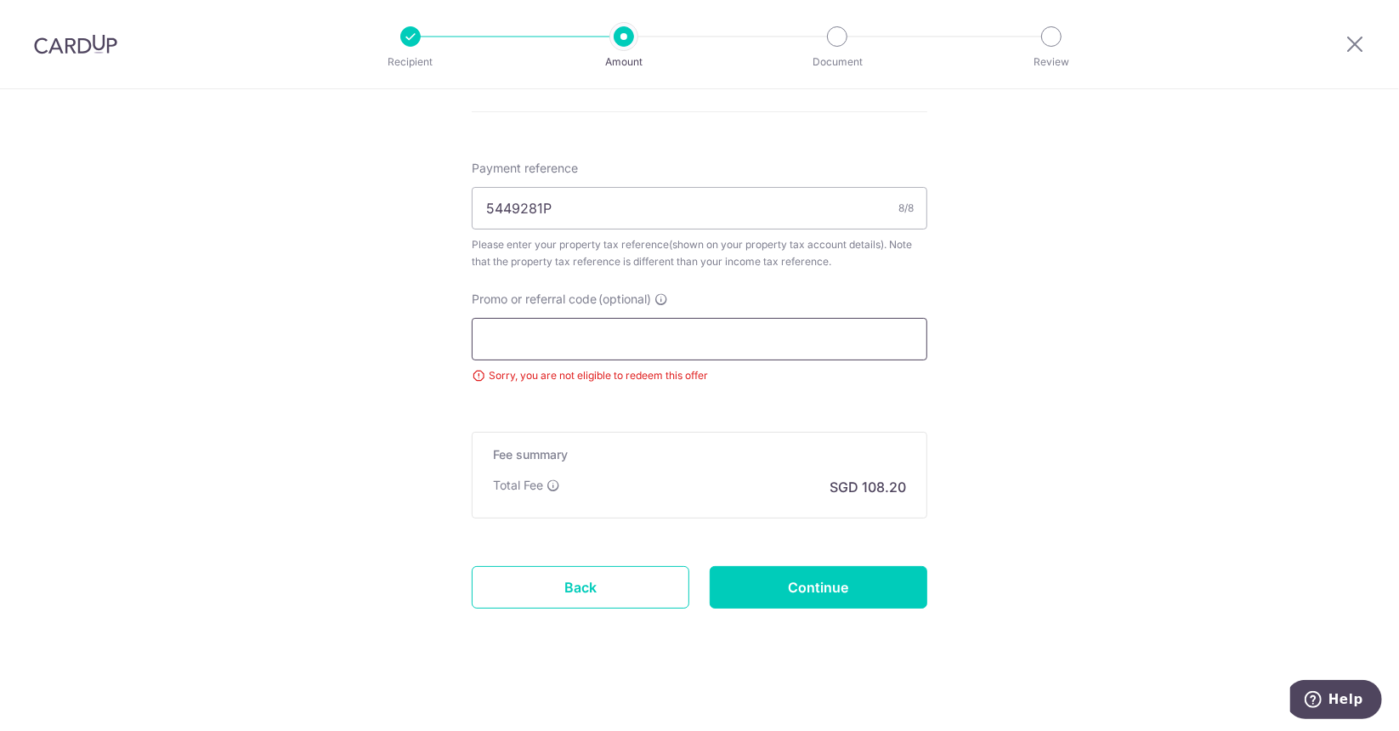
paste input "OFF225"
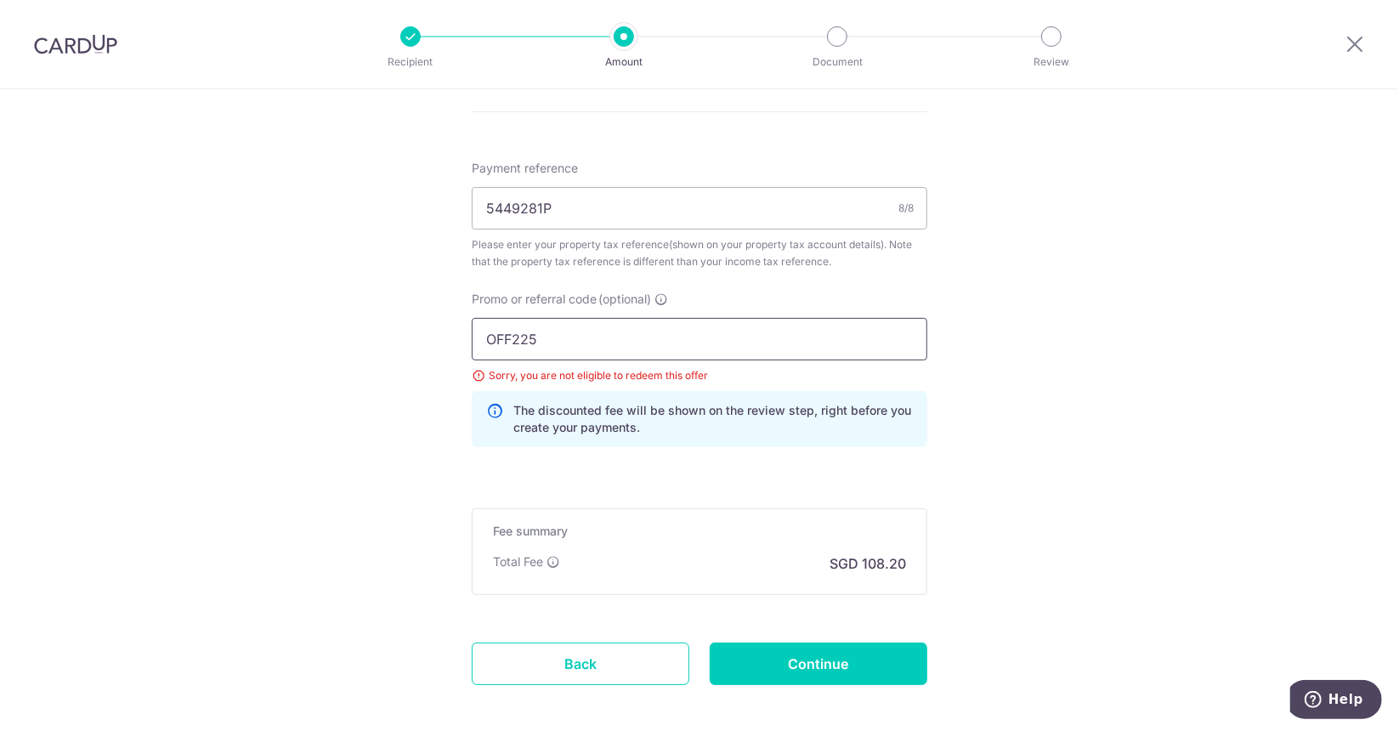
scroll to position [1102, 0]
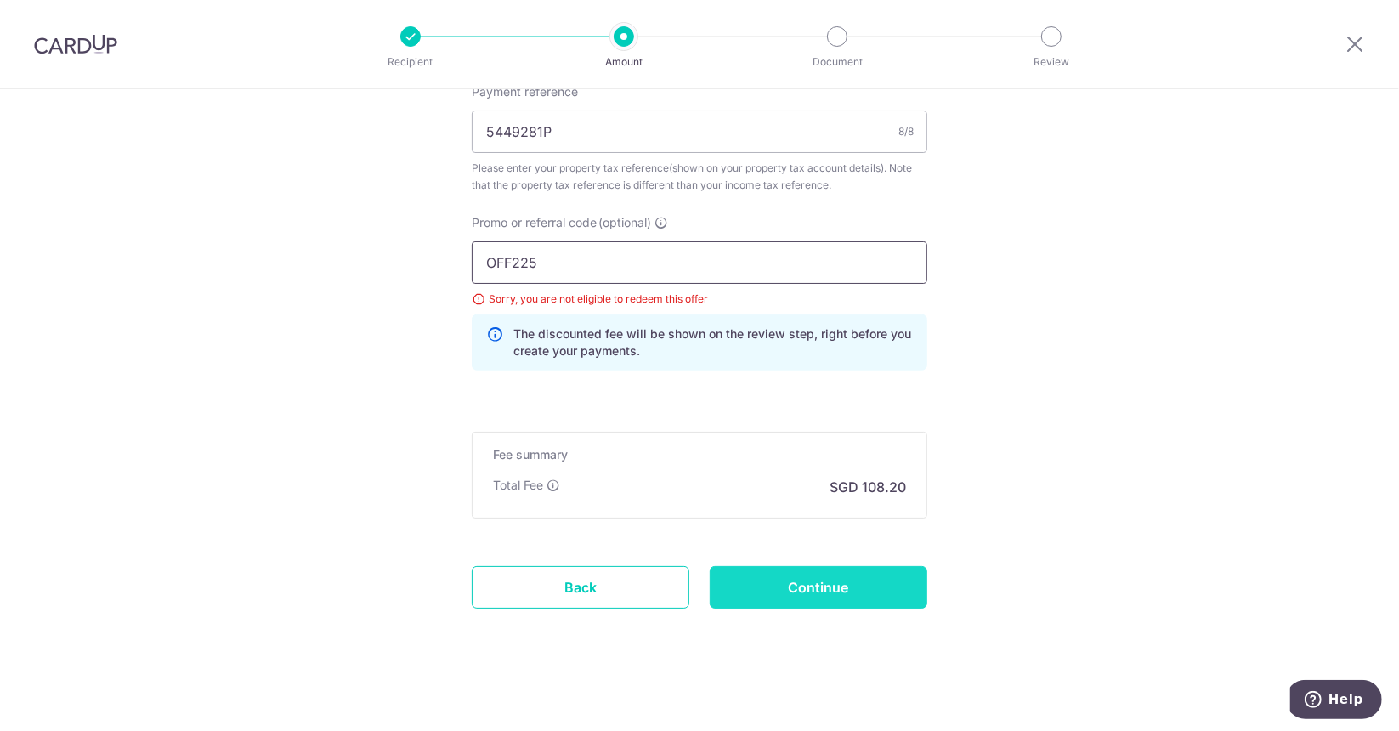
type input "OFF225"
click at [791, 569] on input "Continue" at bounding box center [819, 587] width 218 height 42
click at [646, 263] on input "OFF225" at bounding box center [700, 262] width 456 height 42
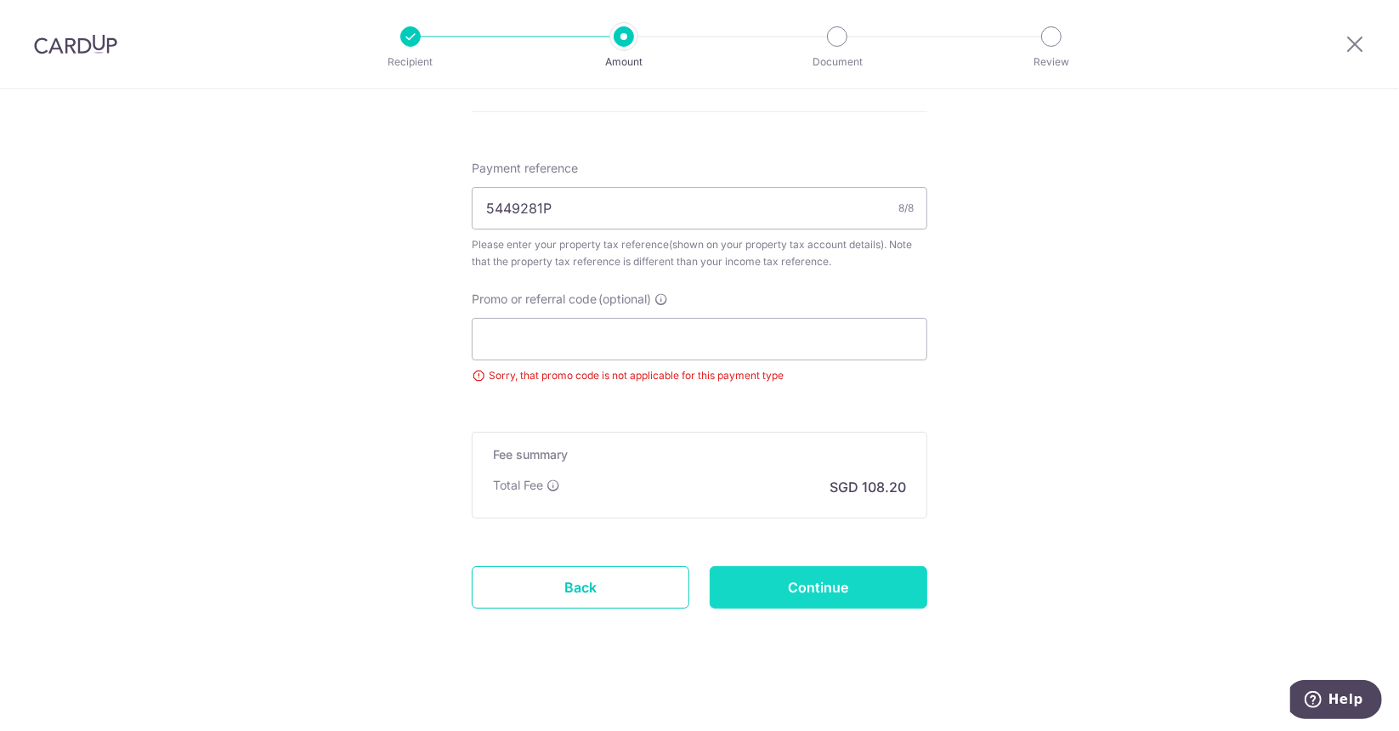
click at [750, 572] on input "Continue" at bounding box center [819, 587] width 218 height 42
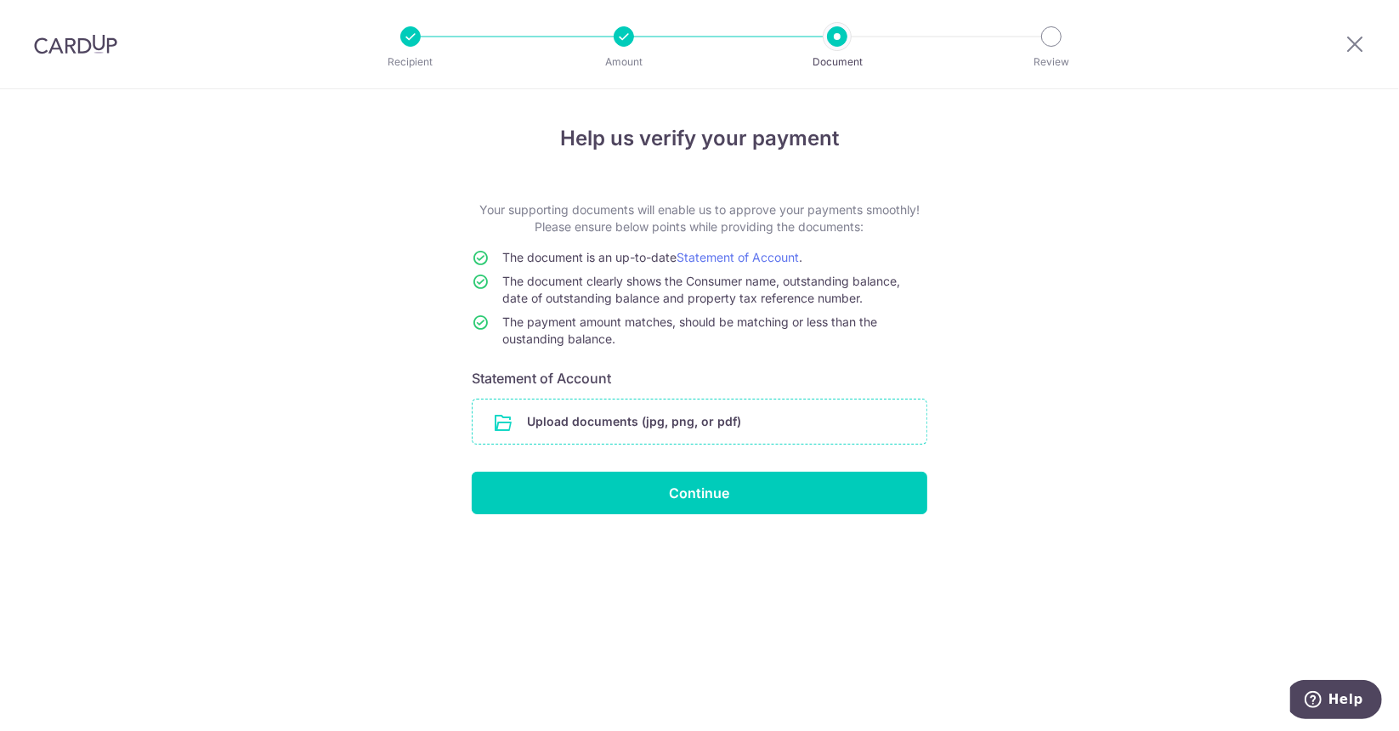
click at [627, 423] on input "file" at bounding box center [700, 421] width 454 height 44
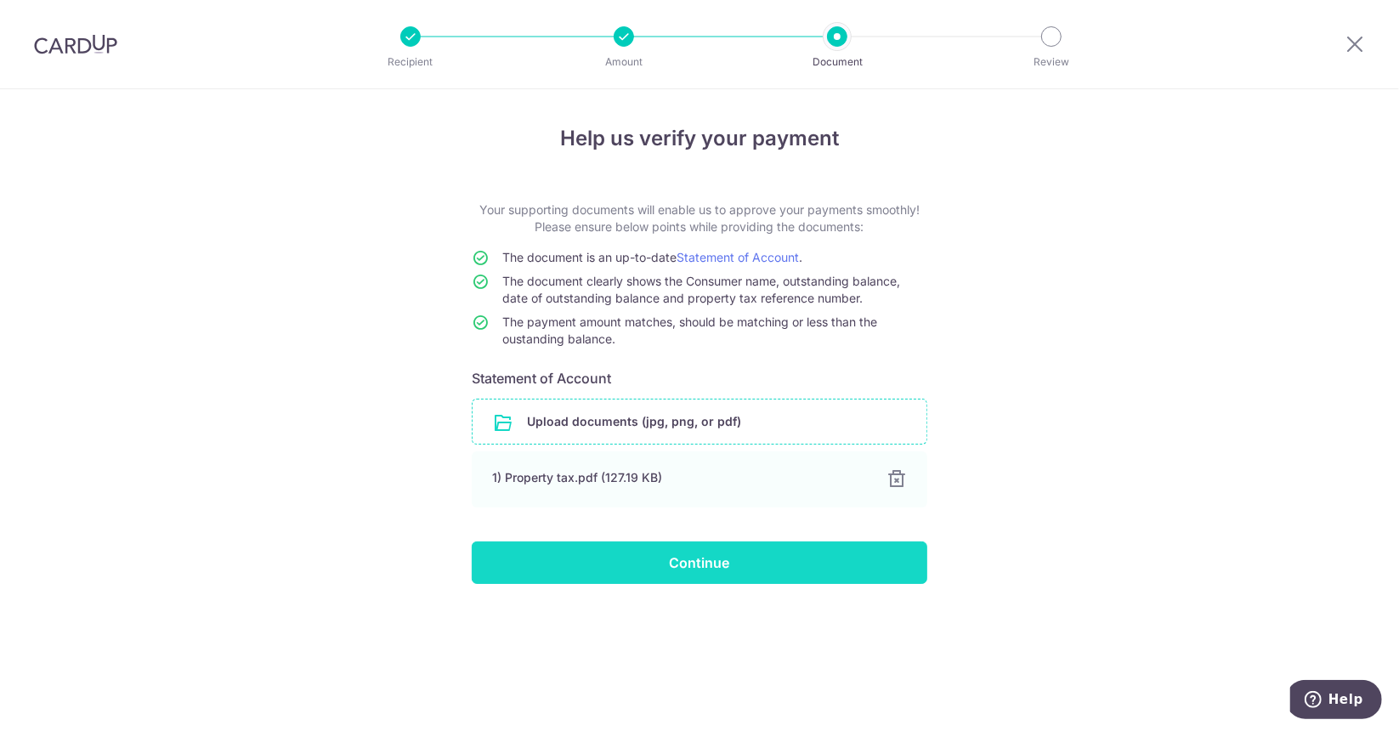
click at [728, 575] on input "Continue" at bounding box center [700, 562] width 456 height 42
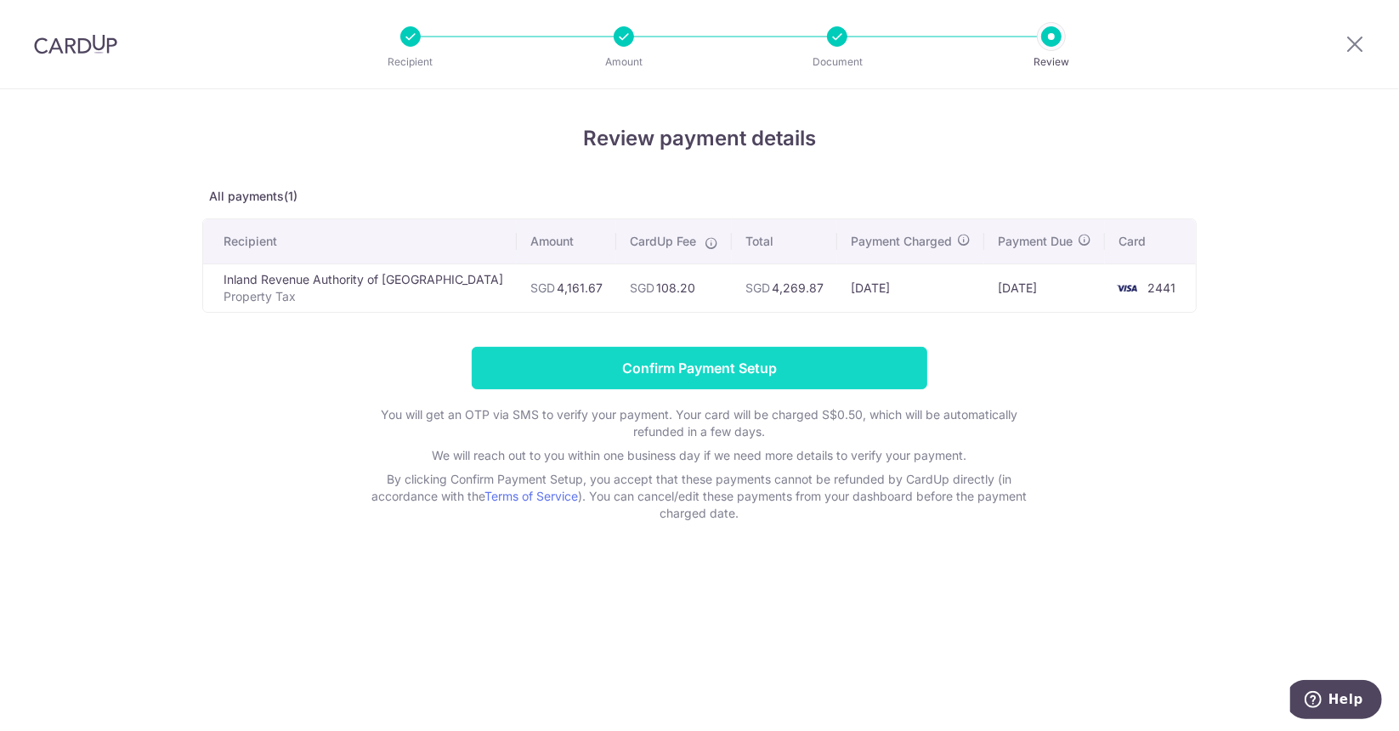
click at [702, 357] on input "Confirm Payment Setup" at bounding box center [700, 368] width 456 height 42
